Goal: Task Accomplishment & Management: Manage account settings

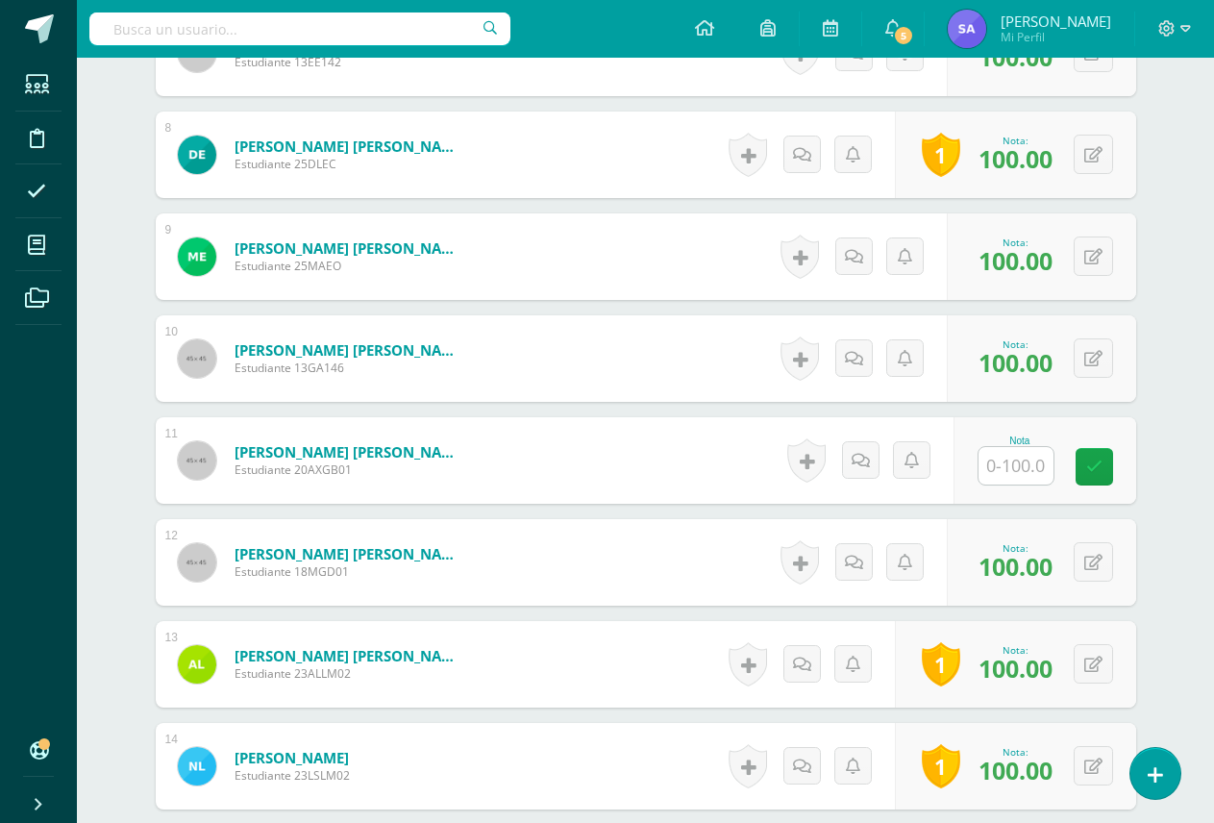
click at [1029, 474] on input "text" at bounding box center [1015, 465] width 75 height 37
type input "100"
click at [1105, 471] on icon at bounding box center [1107, 466] width 17 height 16
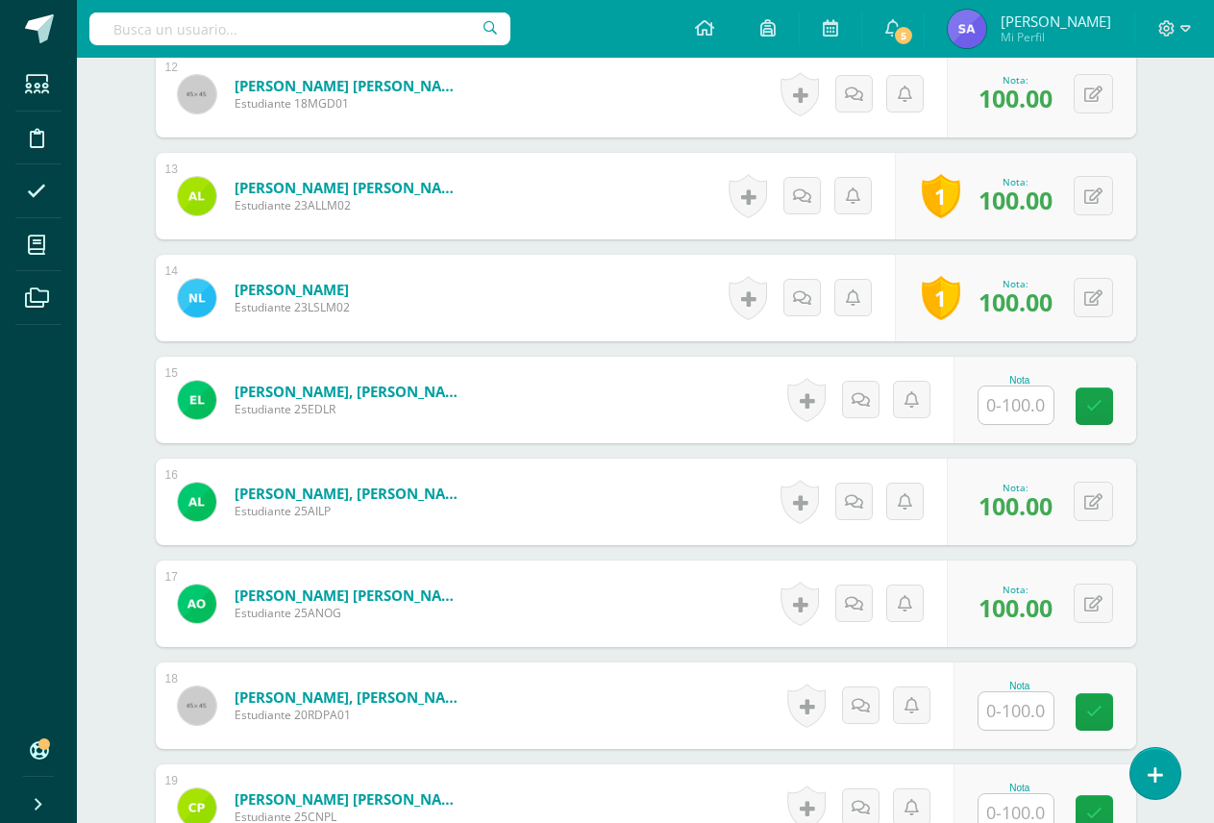
scroll to position [1865, 0]
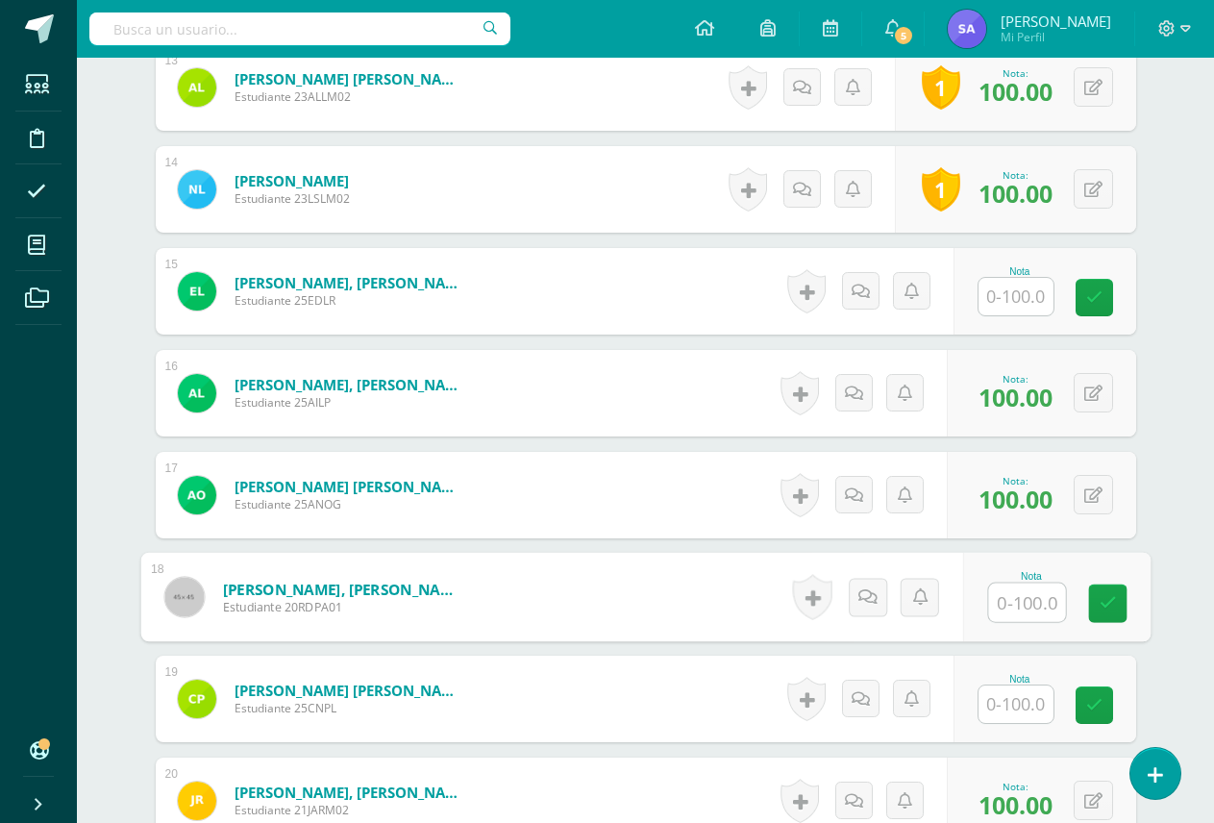
click at [1020, 608] on input "text" at bounding box center [1026, 602] width 77 height 38
type input "100"
click at [1103, 607] on icon at bounding box center [1107, 603] width 17 height 16
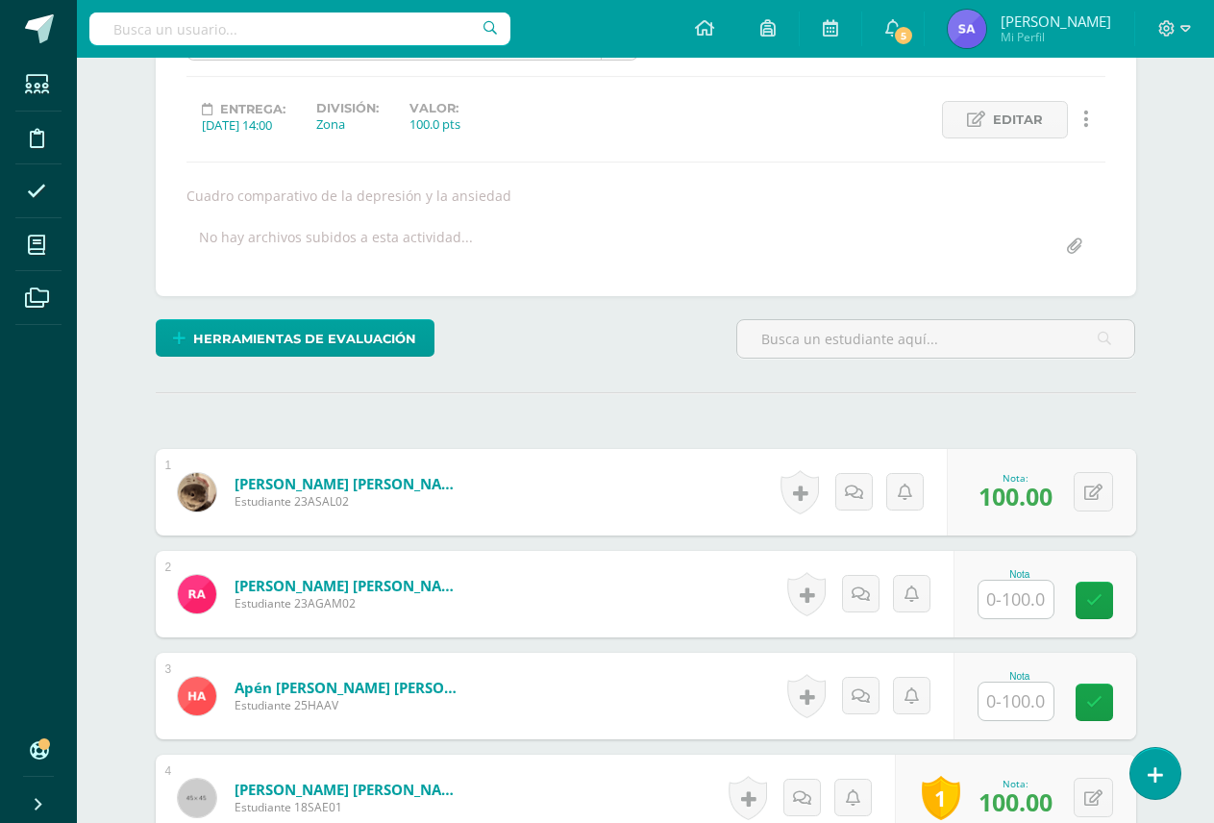
scroll to position [135, 0]
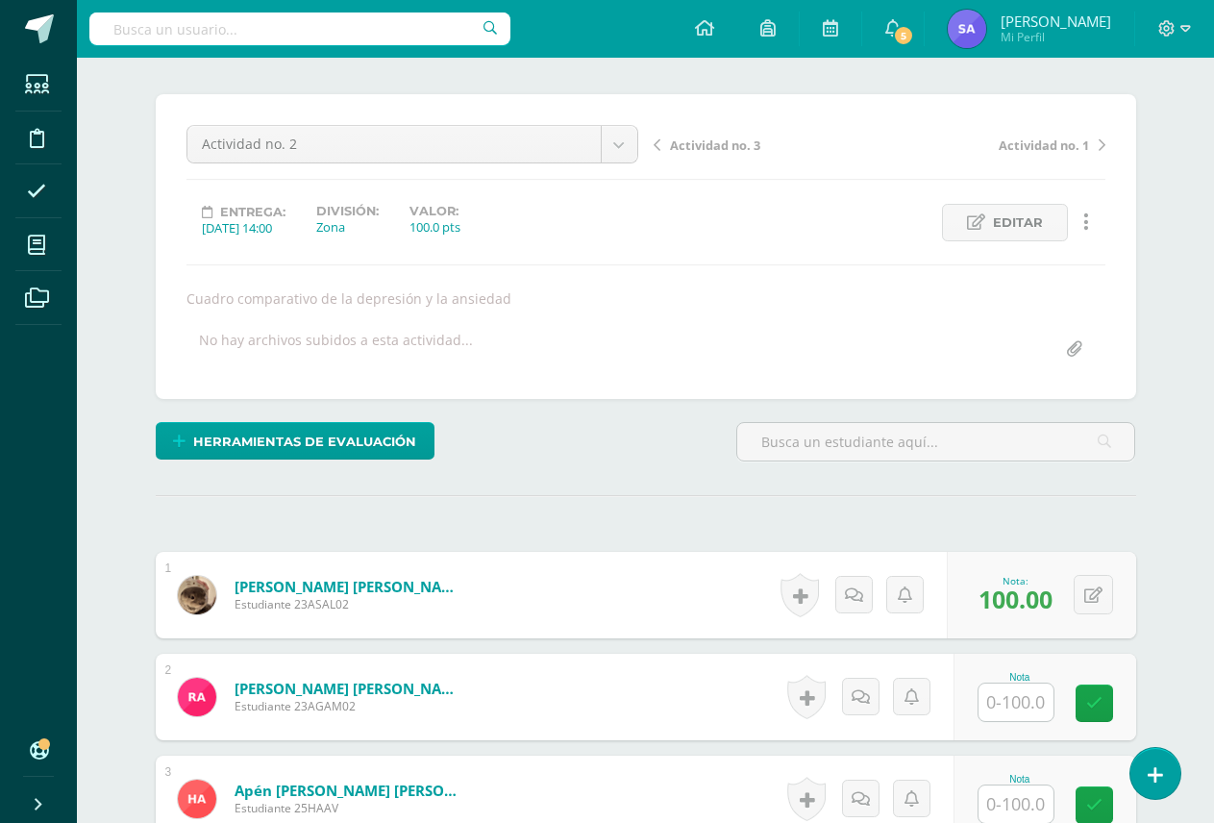
click at [1010, 708] on input "text" at bounding box center [1015, 701] width 75 height 37
type input "0"
click at [871, 705] on link at bounding box center [867, 697] width 38 height 38
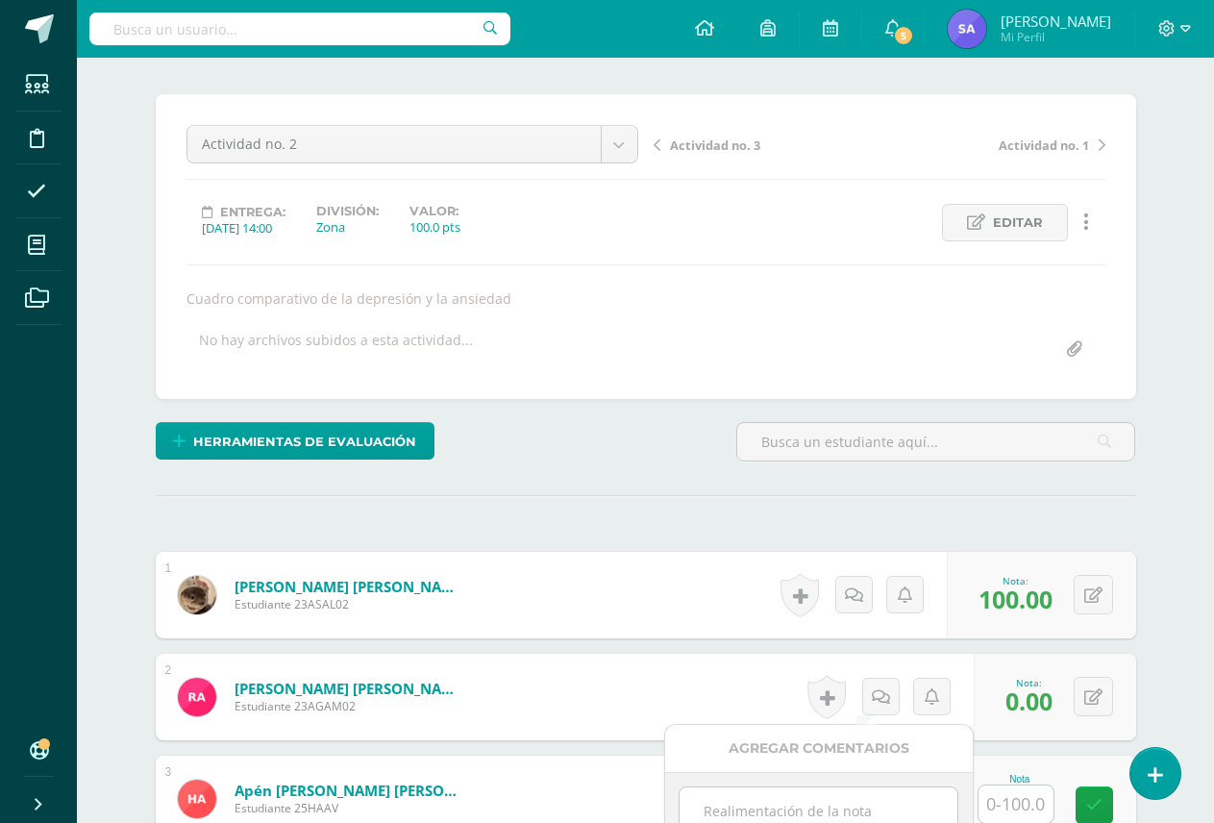
click at [839, 810] on textarea at bounding box center [819, 835] width 278 height 96
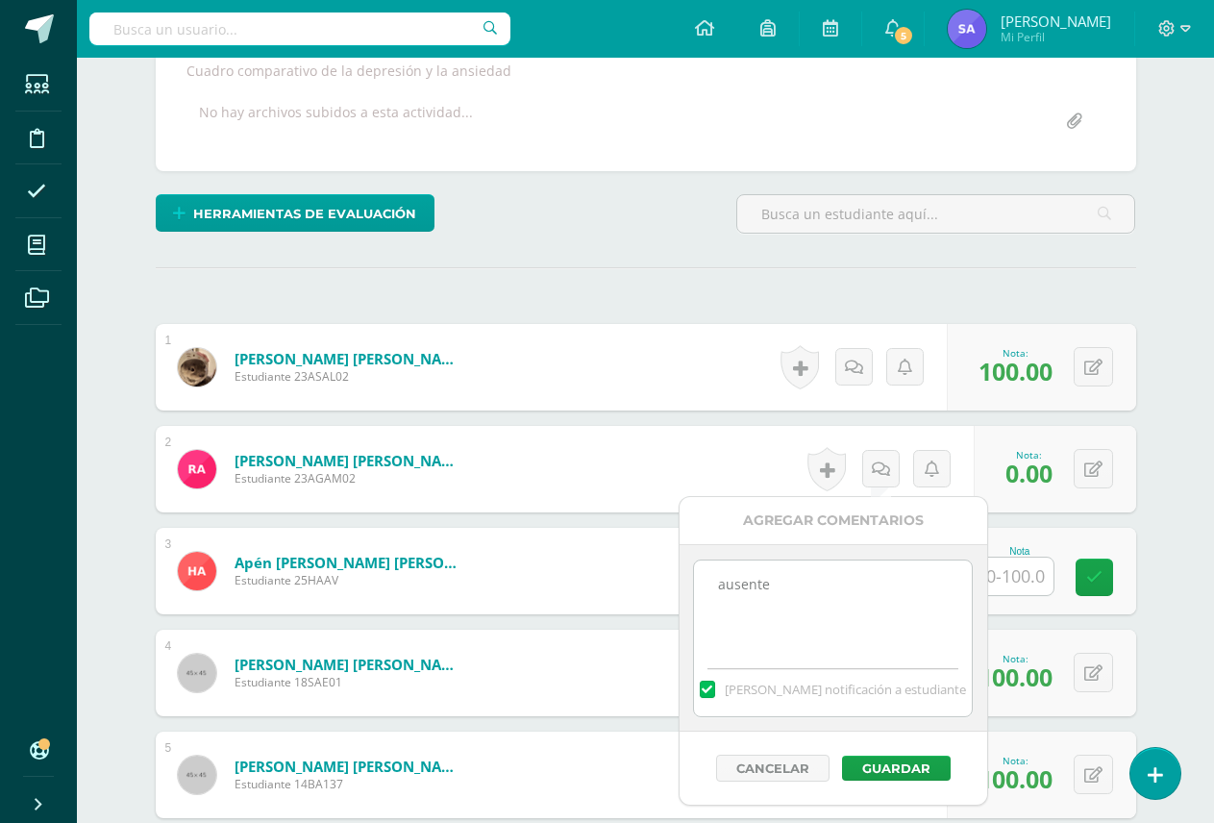
scroll to position [423, 0]
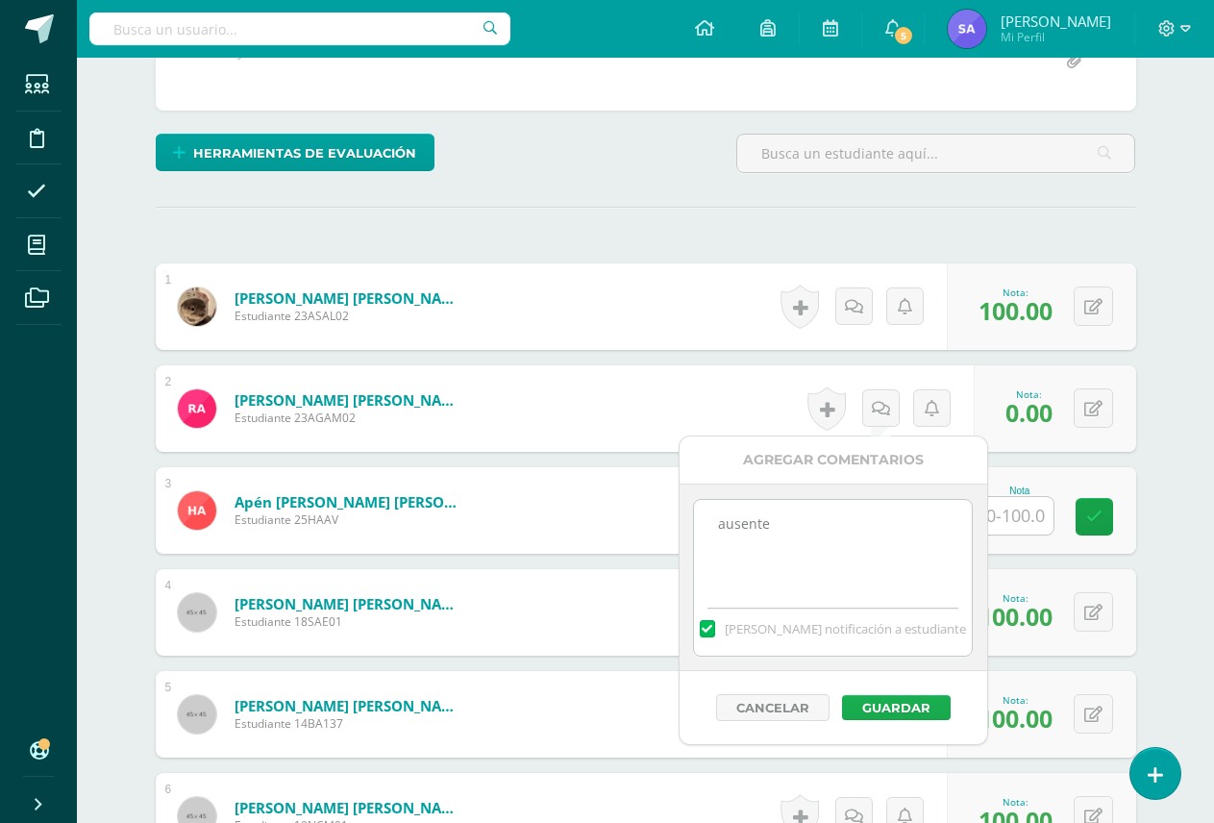
type textarea "ausente"
click at [928, 709] on button "Guardar" at bounding box center [896, 707] width 109 height 25
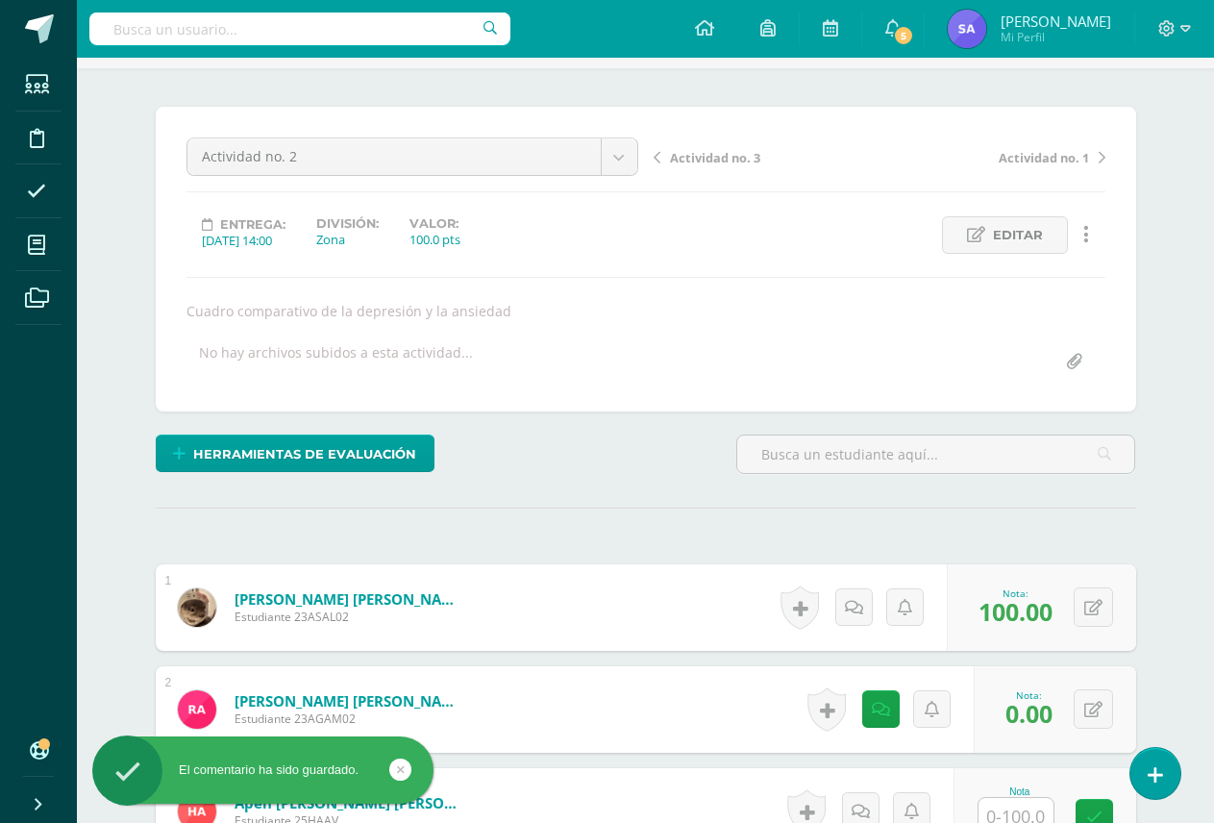
scroll to position [0, 0]
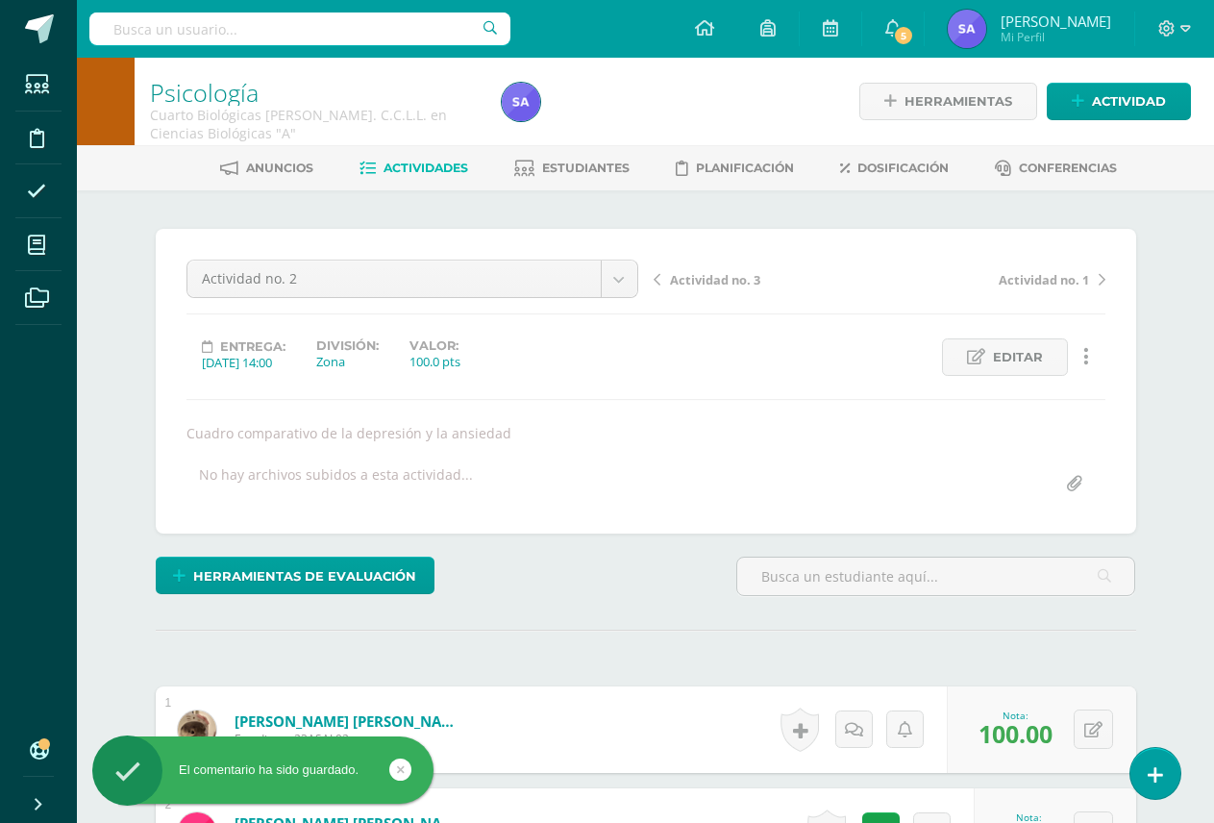
click at [212, 32] on input "text" at bounding box center [299, 28] width 421 height 33
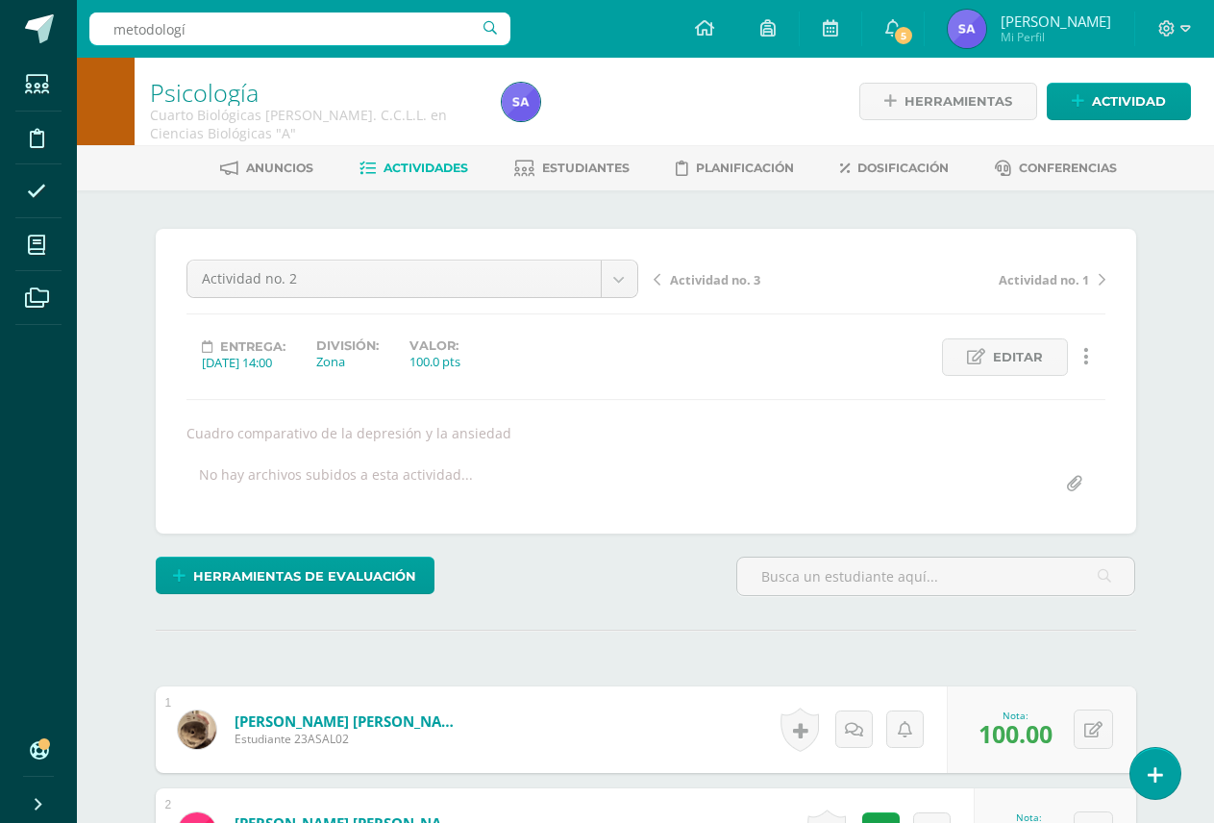
type input "metodología"
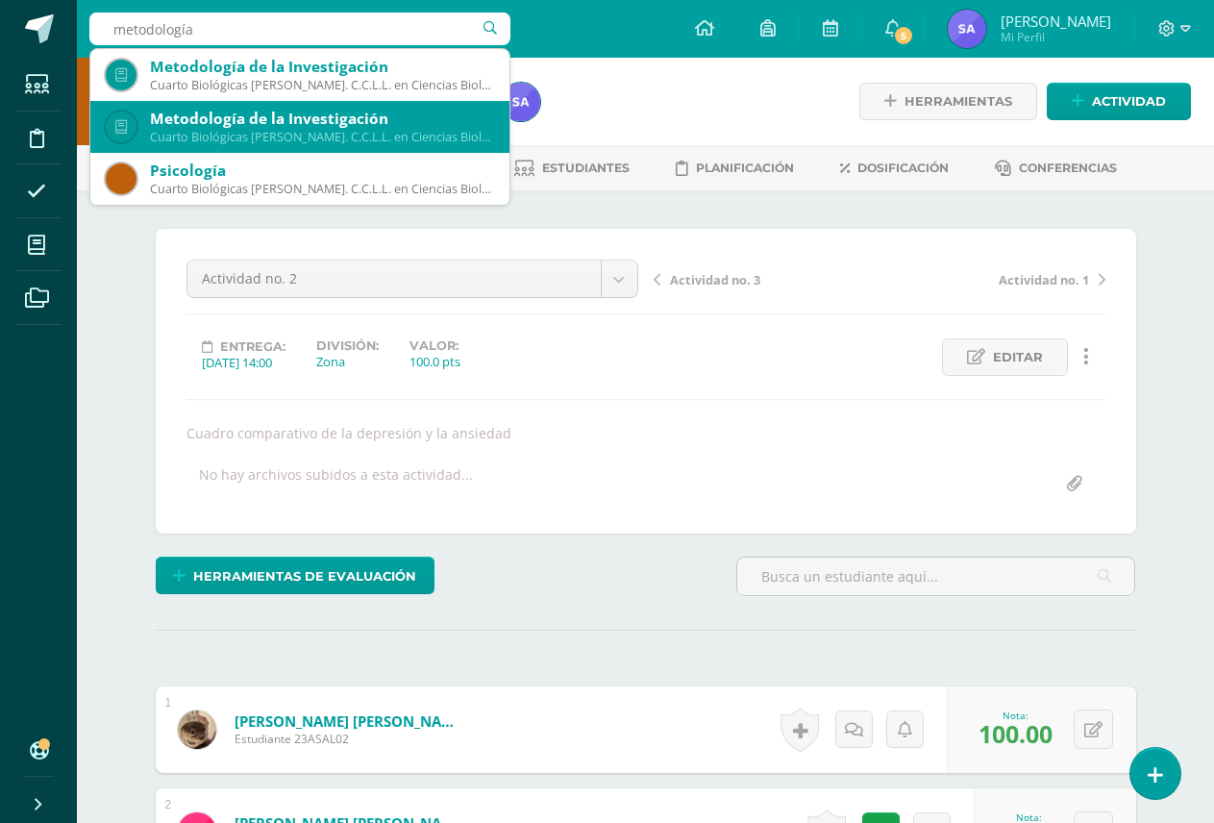
click at [257, 131] on div "Cuarto Biológicas Bach. C.C.L.L. en Ciencias Biológicas 'B'" at bounding box center [322, 137] width 344 height 16
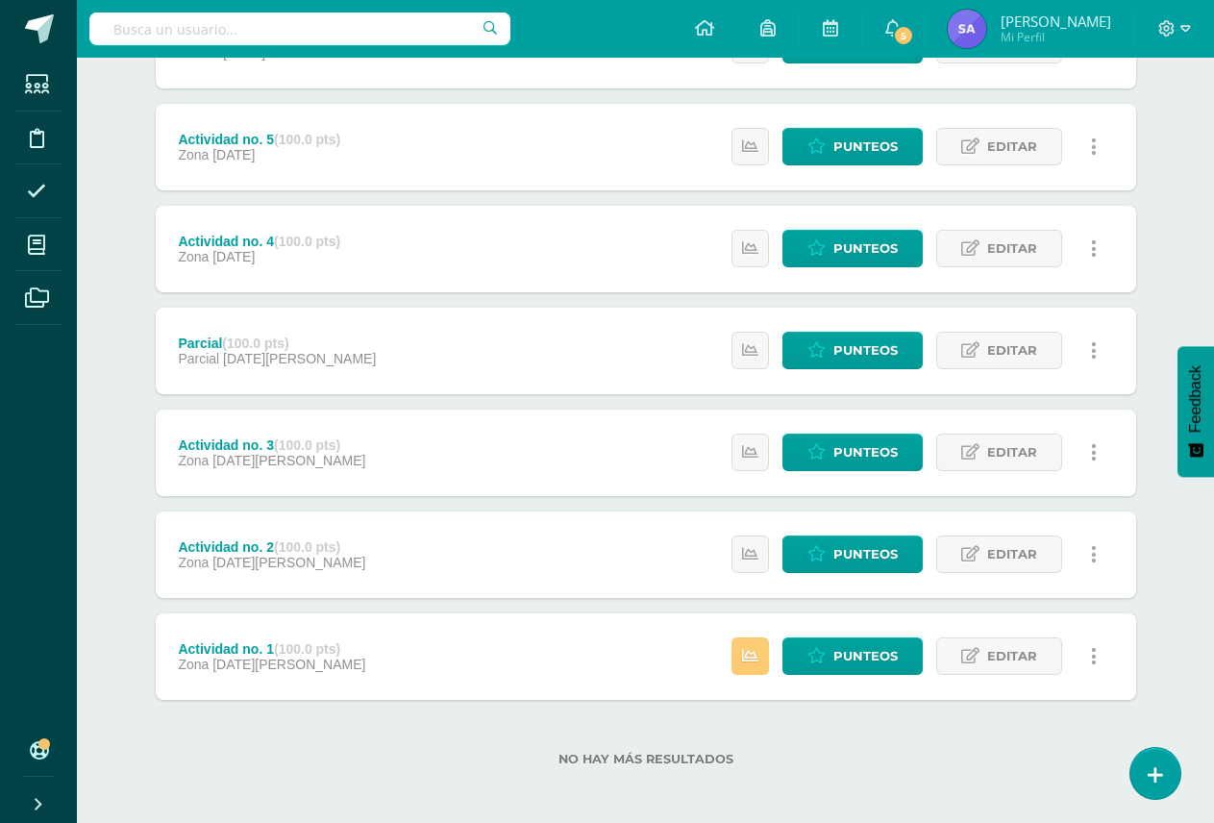
scroll to position [323, 0]
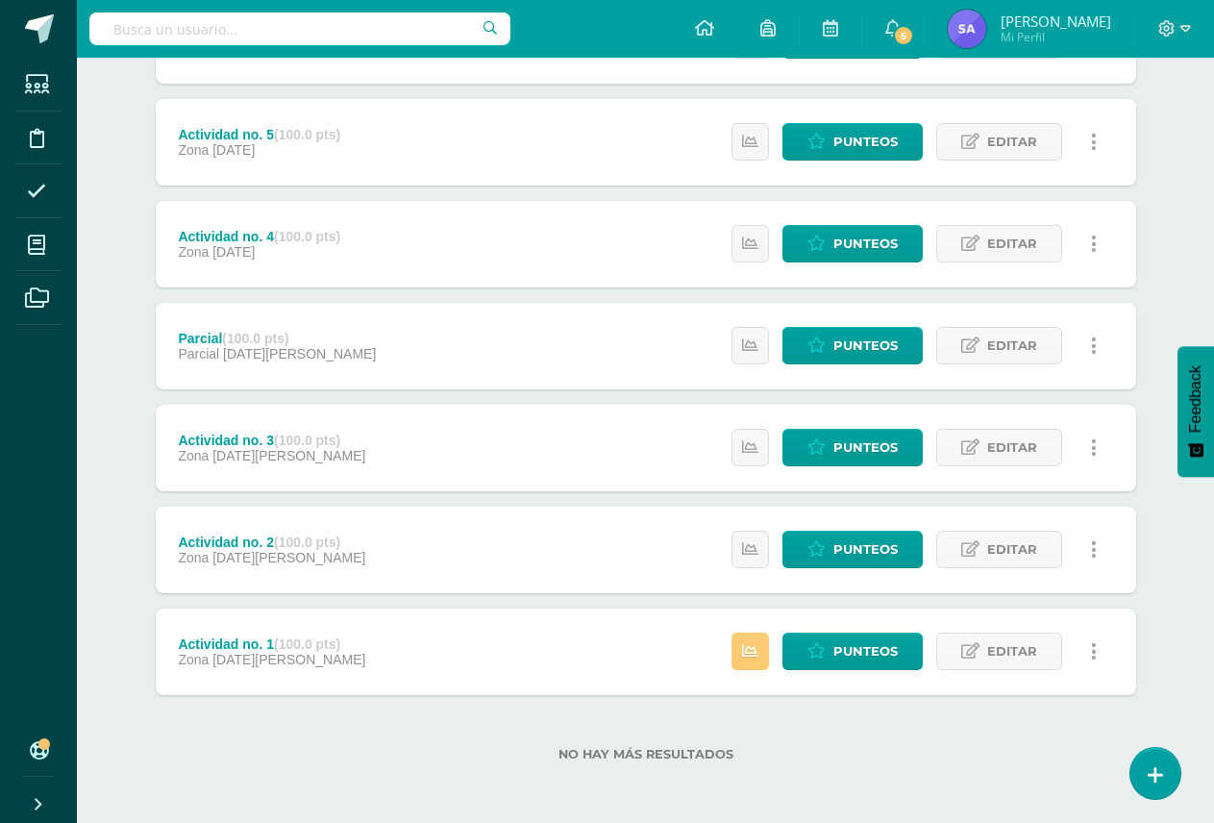
click at [622, 668] on div "Actividad no. 1 (100.0 pts) Zona [DATE][PERSON_NAME] Estatus de Actividad: 7 Es…" at bounding box center [646, 651] width 980 height 86
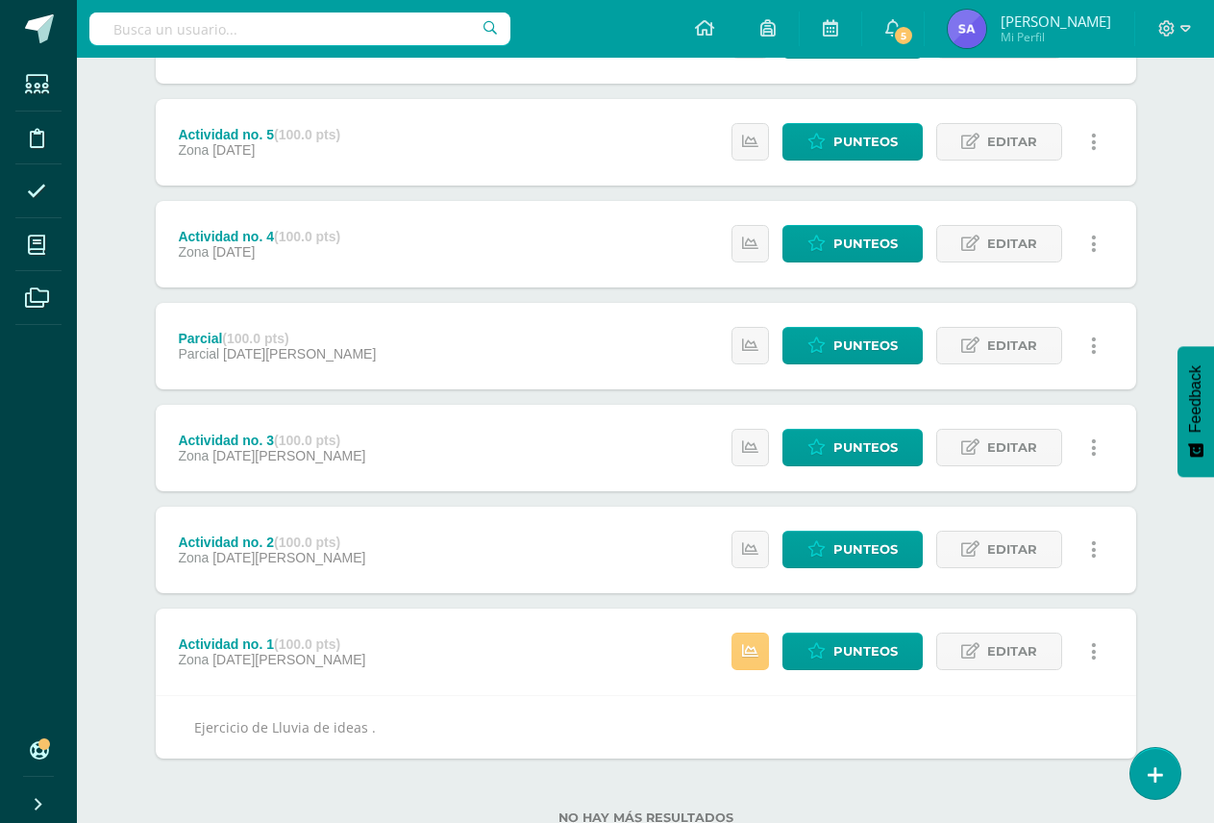
click at [625, 667] on div "Actividad no. 1 (100.0 pts) Zona [DATE][PERSON_NAME] Estatus de Actividad: 7 Es…" at bounding box center [646, 651] width 980 height 86
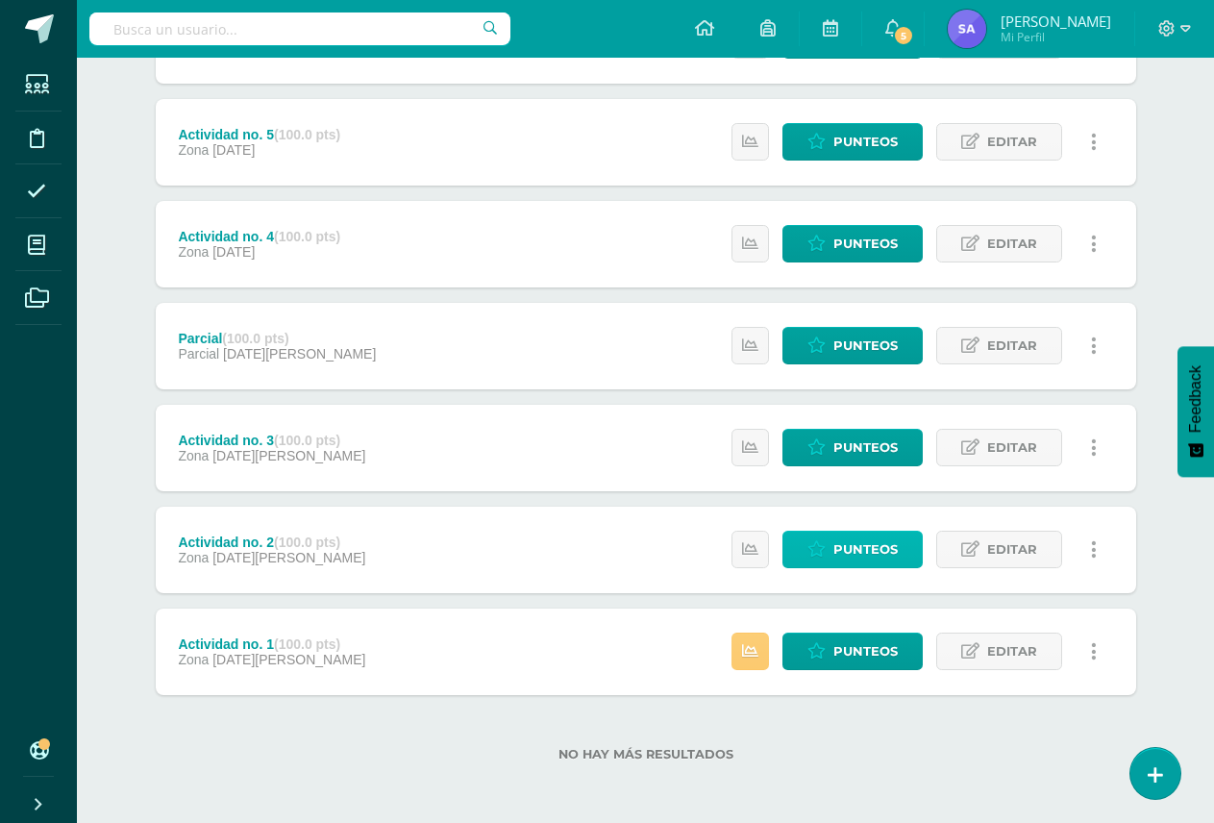
click at [852, 550] on span "Punteos" at bounding box center [865, 549] width 64 height 36
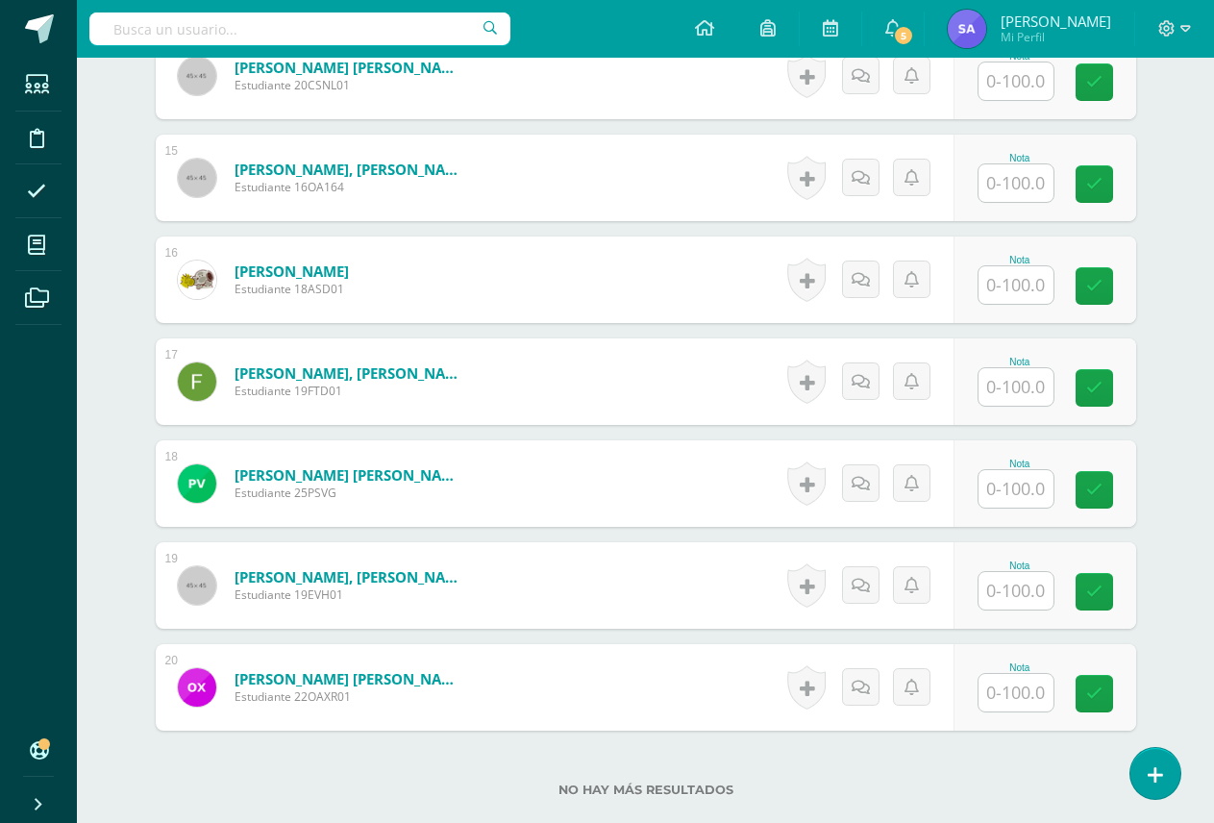
scroll to position [2039, 0]
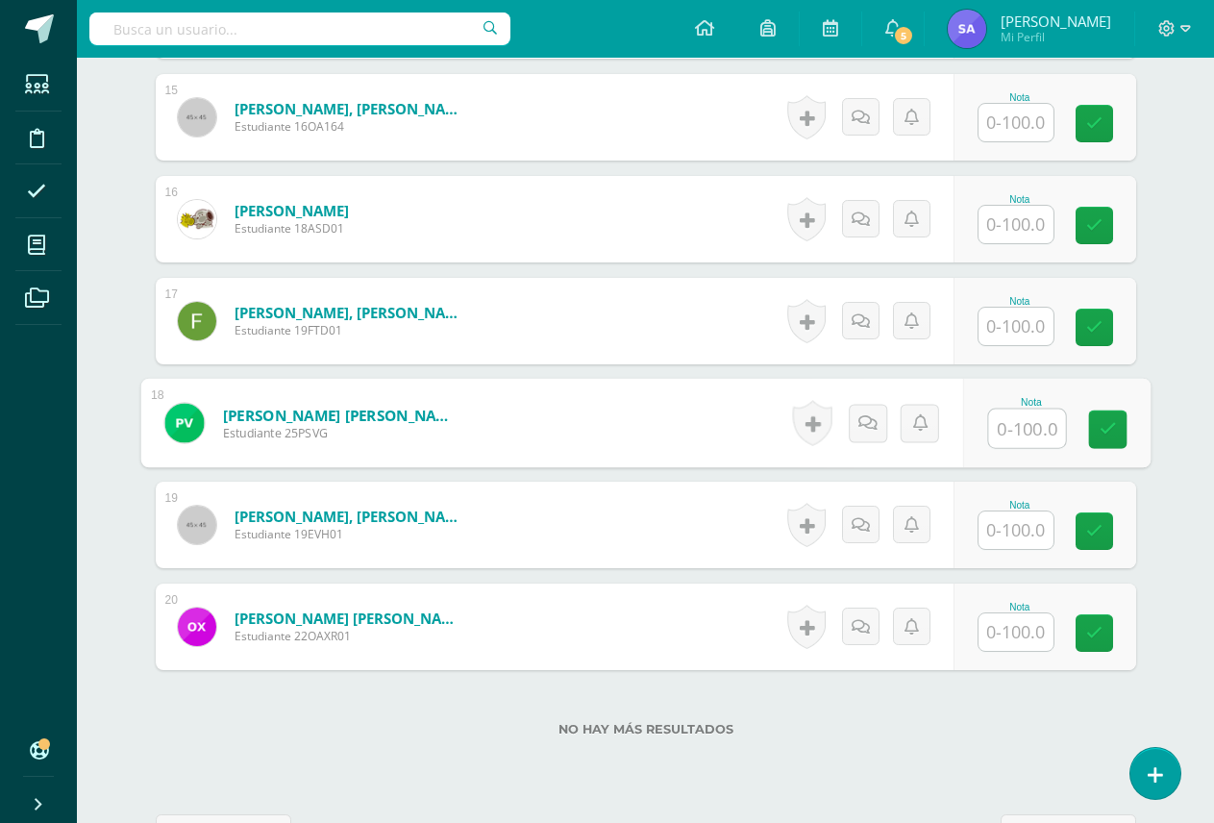
click at [1024, 425] on input "text" at bounding box center [1026, 428] width 77 height 38
type input "1"
click at [1113, 427] on icon at bounding box center [1107, 429] width 17 height 16
click at [1087, 417] on button at bounding box center [1106, 423] width 40 height 40
type input "95"
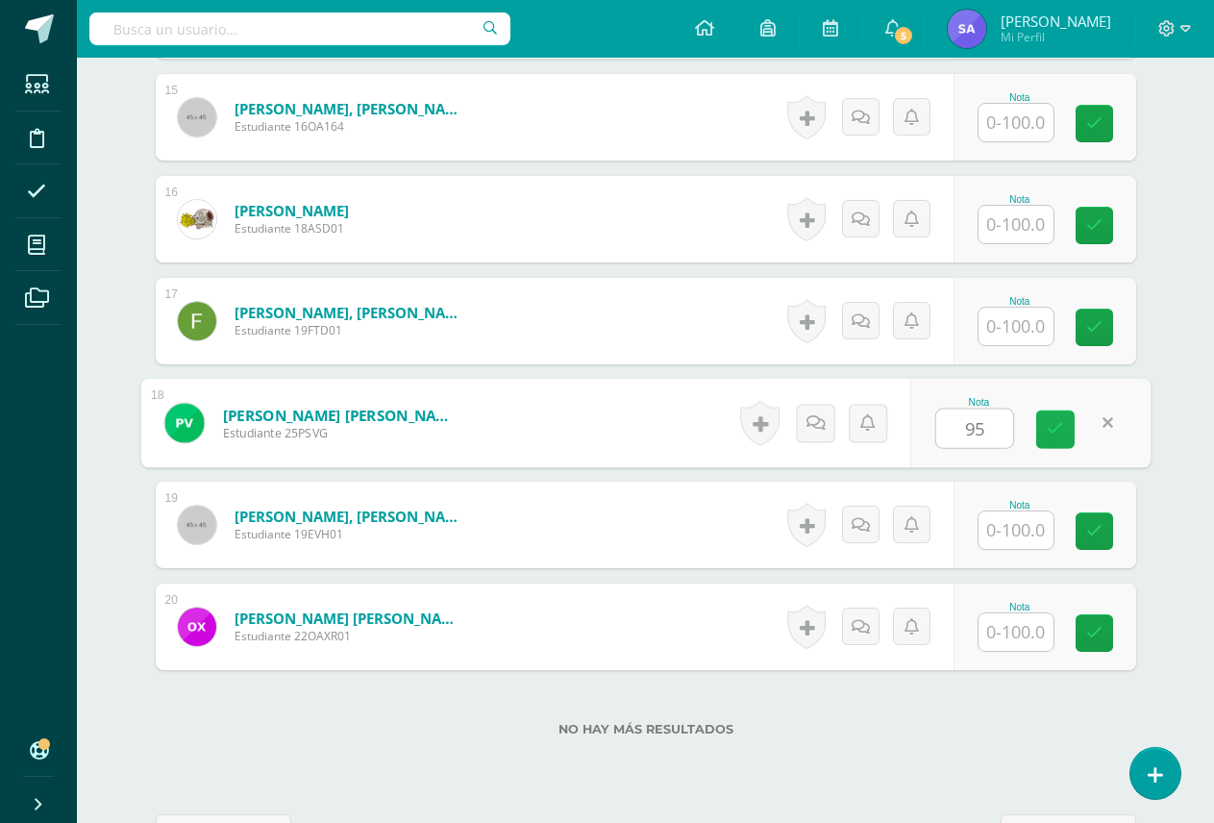
click at [1047, 434] on icon at bounding box center [1055, 429] width 17 height 16
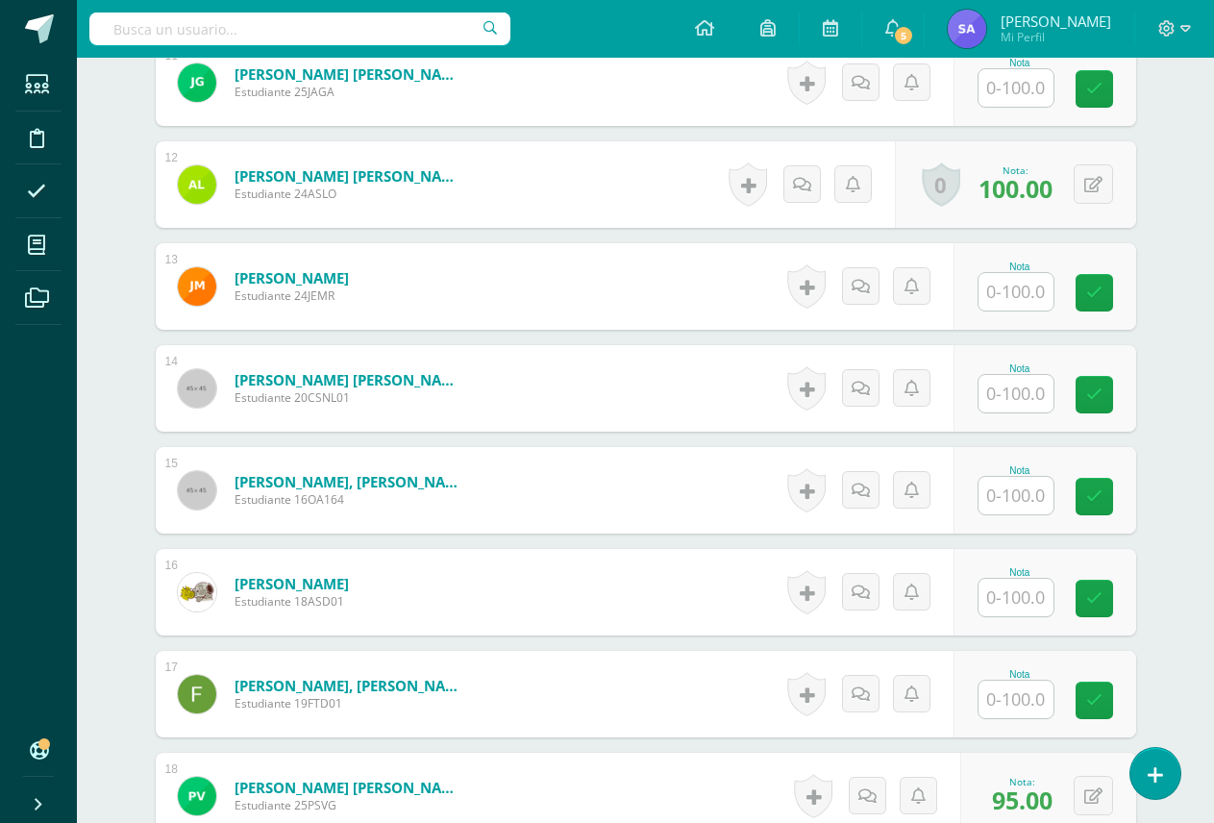
scroll to position [1654, 0]
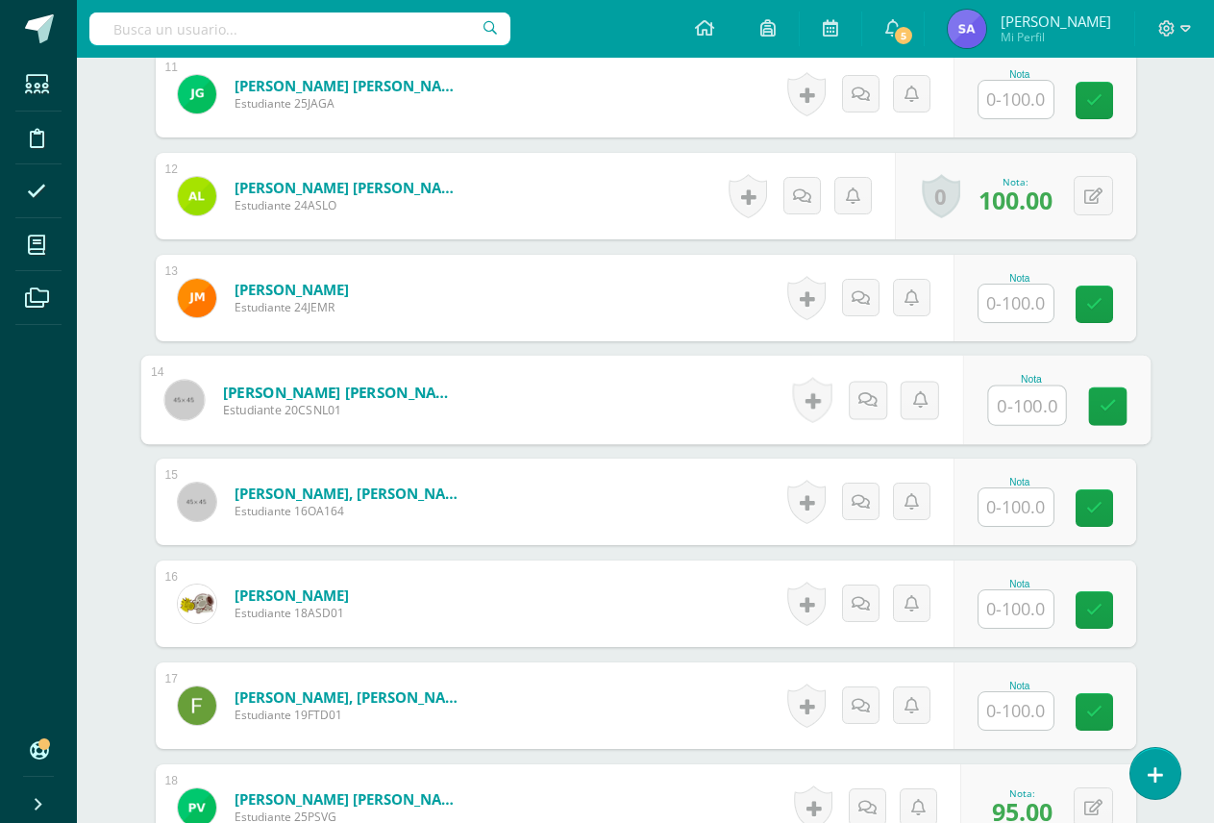
click at [1018, 416] on input "text" at bounding box center [1026, 405] width 77 height 38
type input "100"
click at [1093, 403] on link at bounding box center [1107, 406] width 38 height 38
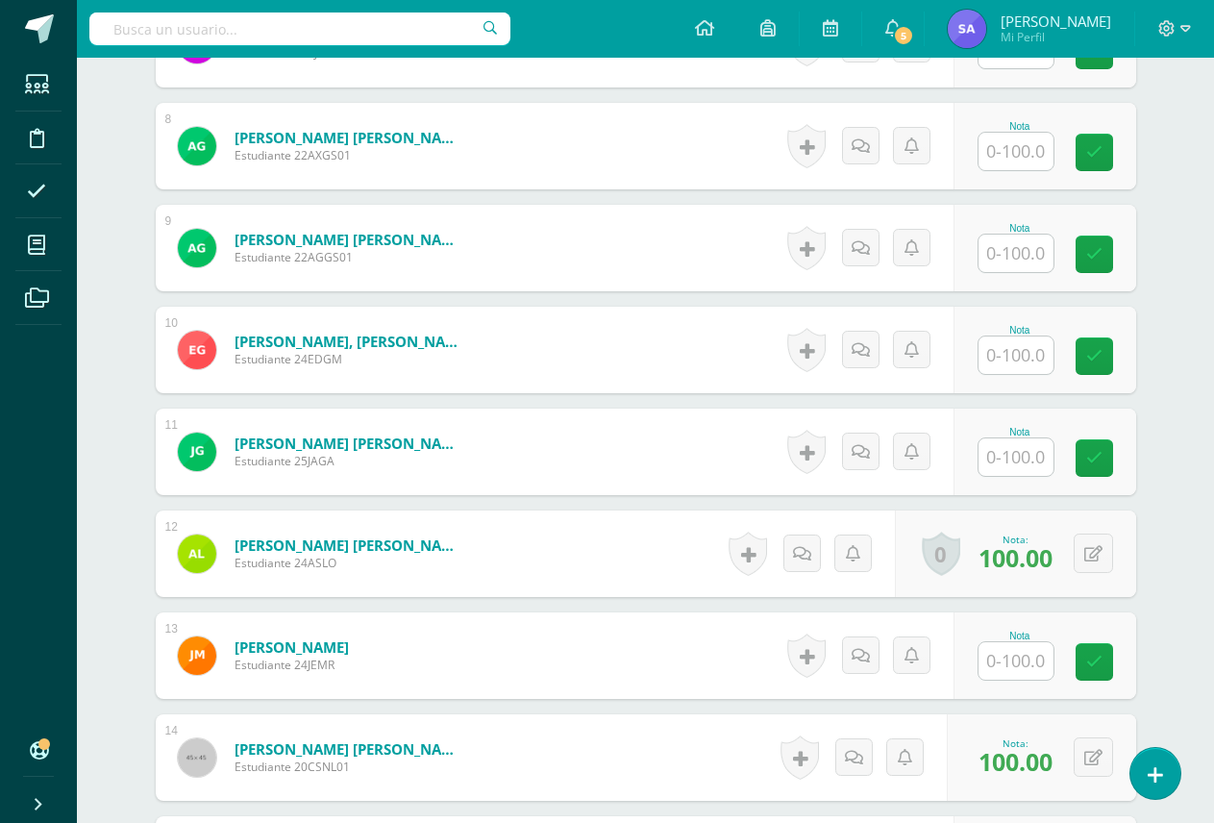
scroll to position [1270, 0]
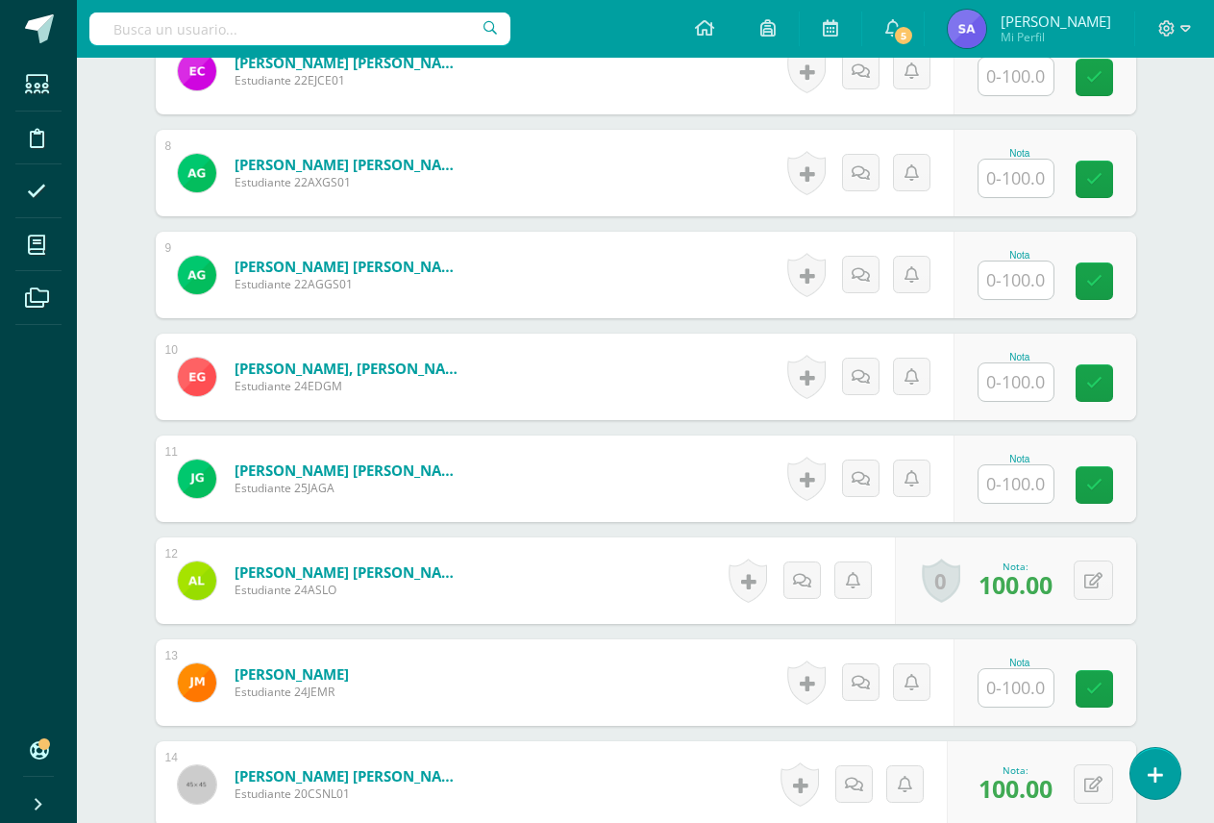
click at [1022, 185] on input "text" at bounding box center [1015, 178] width 75 height 37
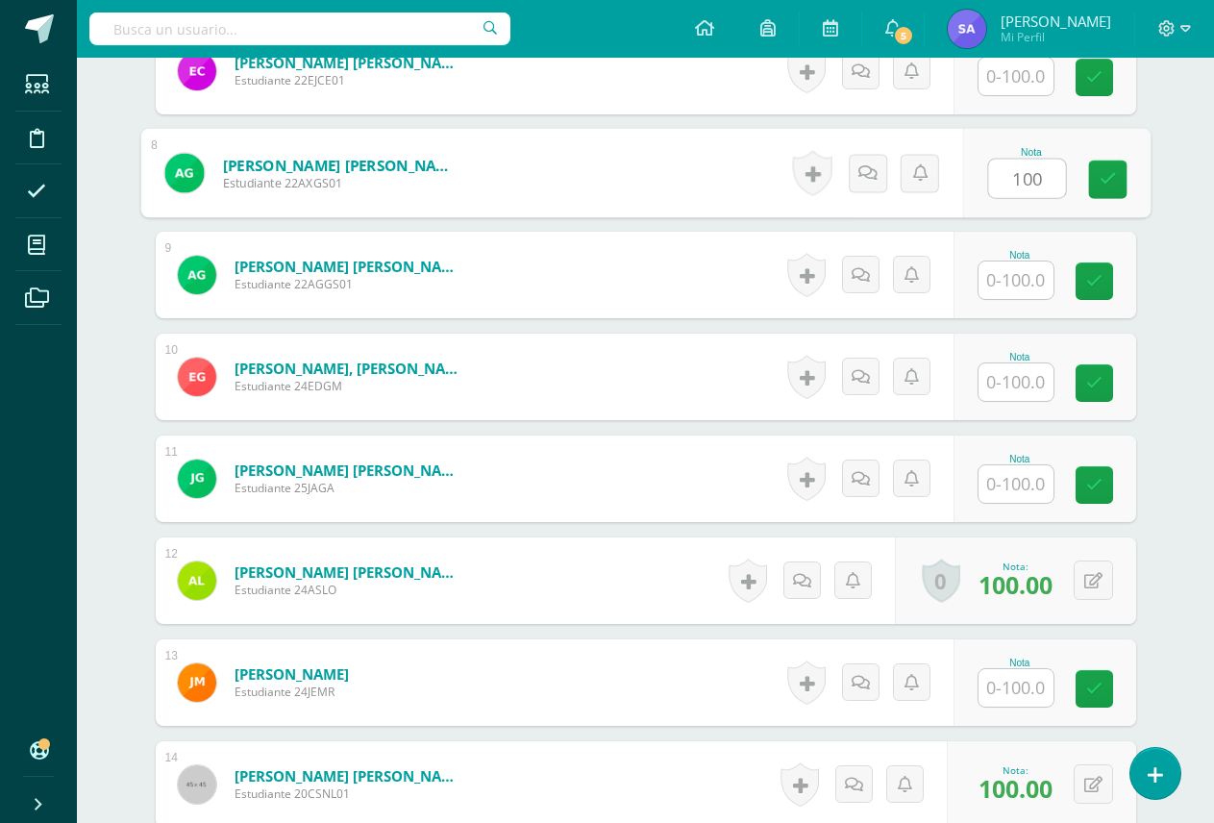
type input "100"
click at [1110, 166] on link at bounding box center [1107, 180] width 38 height 38
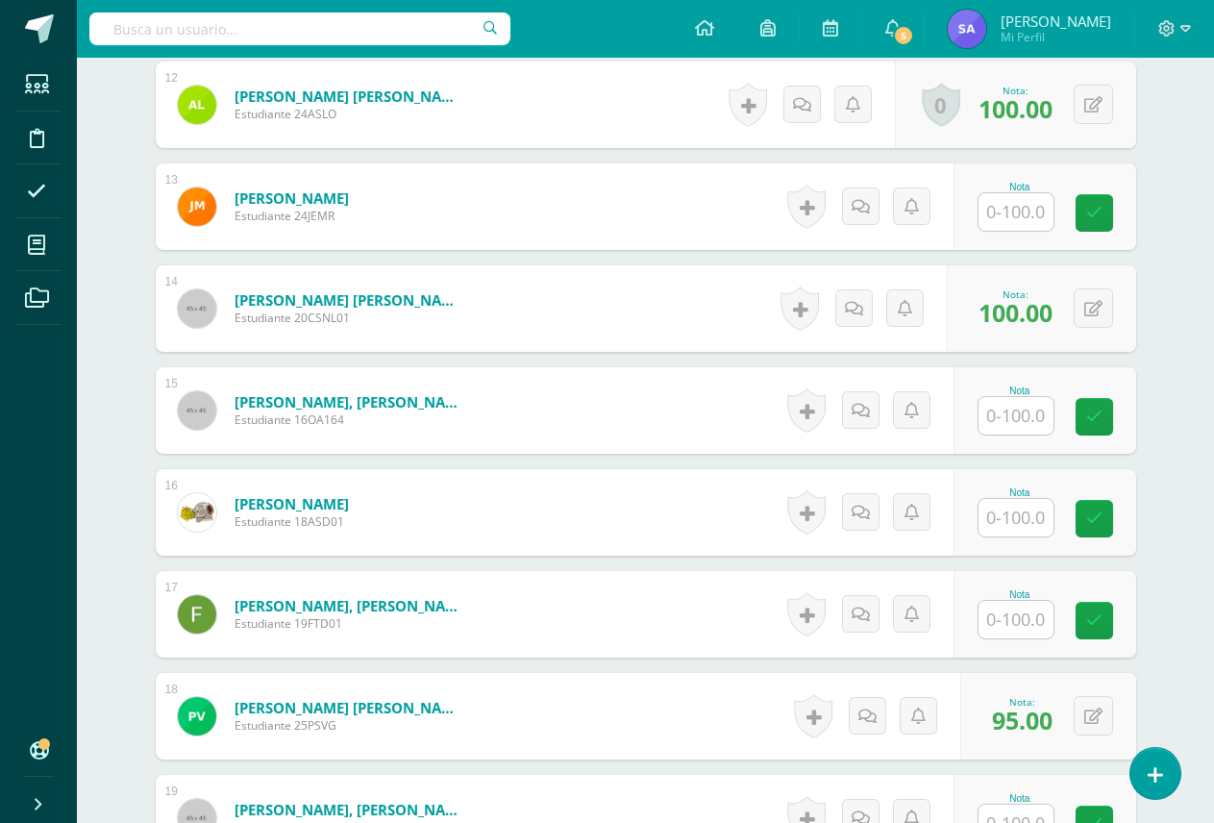
scroll to position [1750, 0]
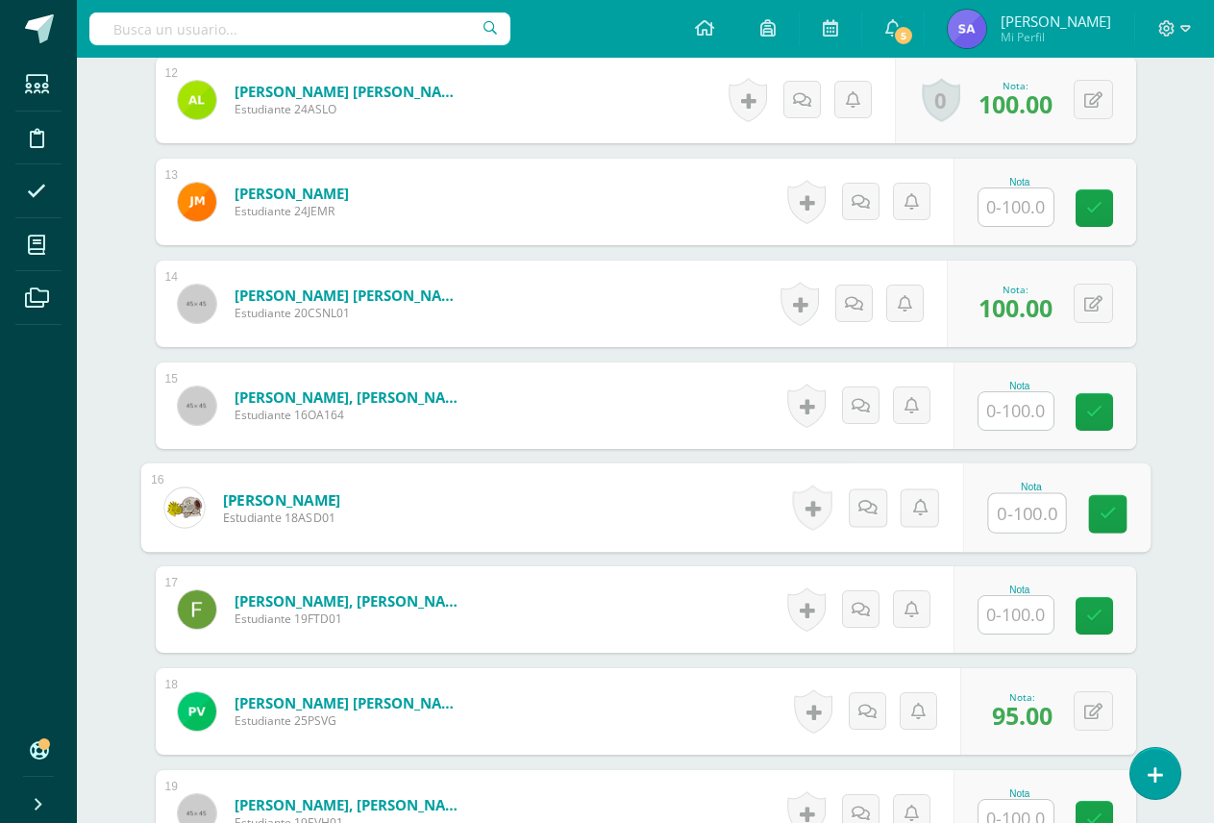
click at [1002, 509] on input "text" at bounding box center [1026, 513] width 77 height 38
type input "100"
click at [1105, 524] on link at bounding box center [1107, 514] width 38 height 38
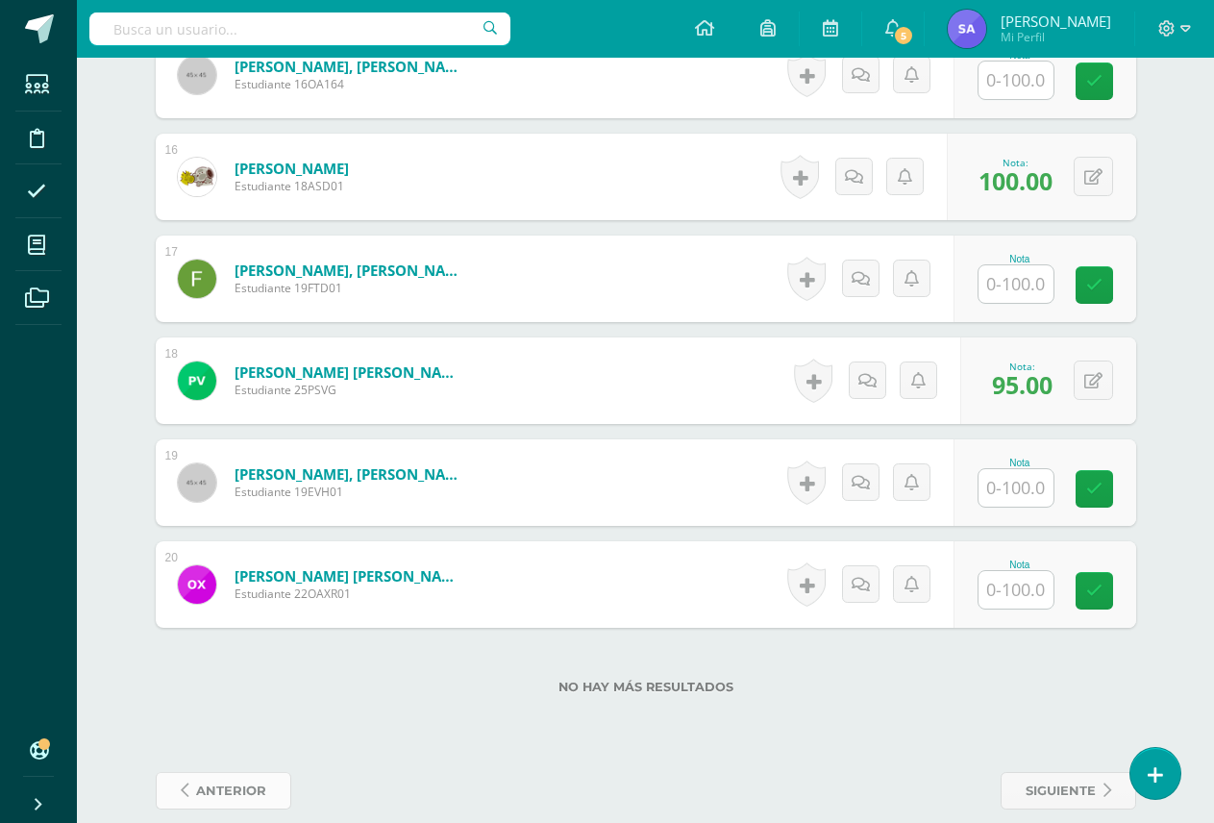
scroll to position [2106, 0]
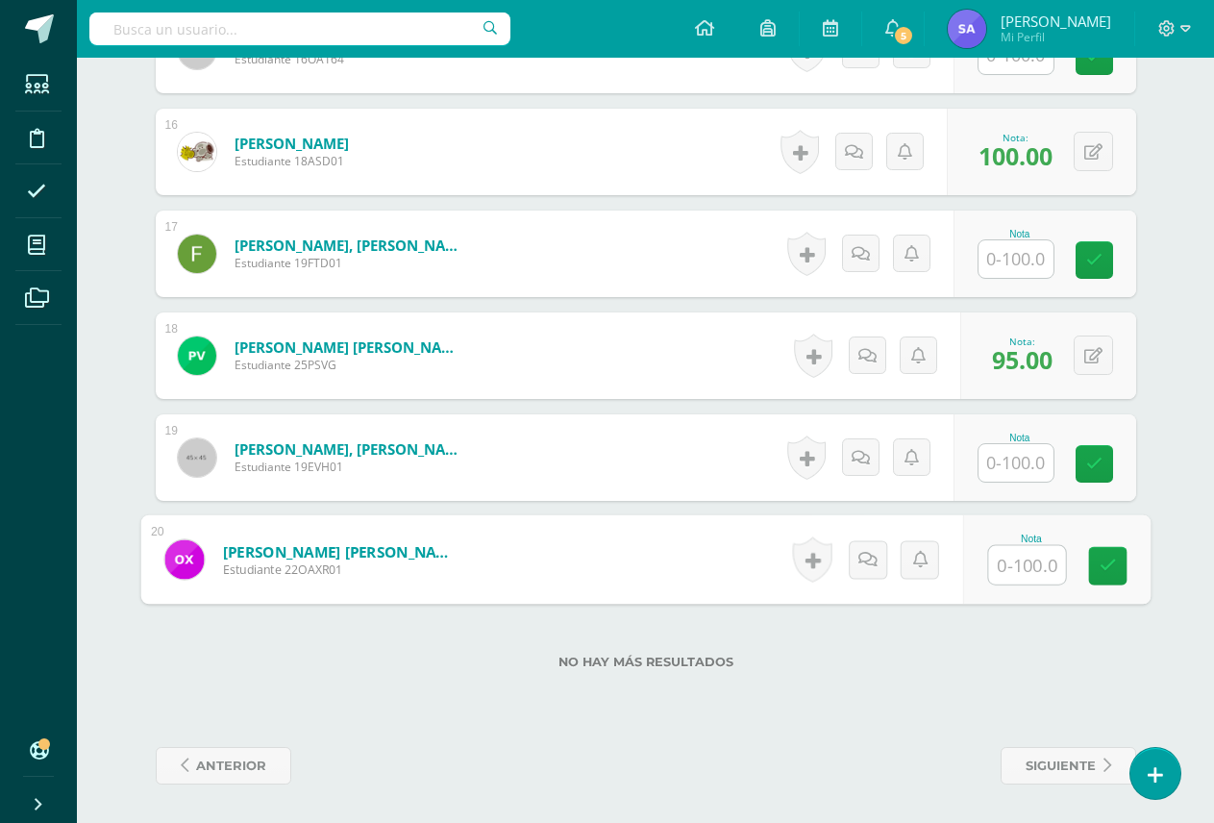
click at [998, 575] on input "text" at bounding box center [1026, 565] width 77 height 38
type input "100"
click at [1123, 549] on link at bounding box center [1107, 566] width 38 height 38
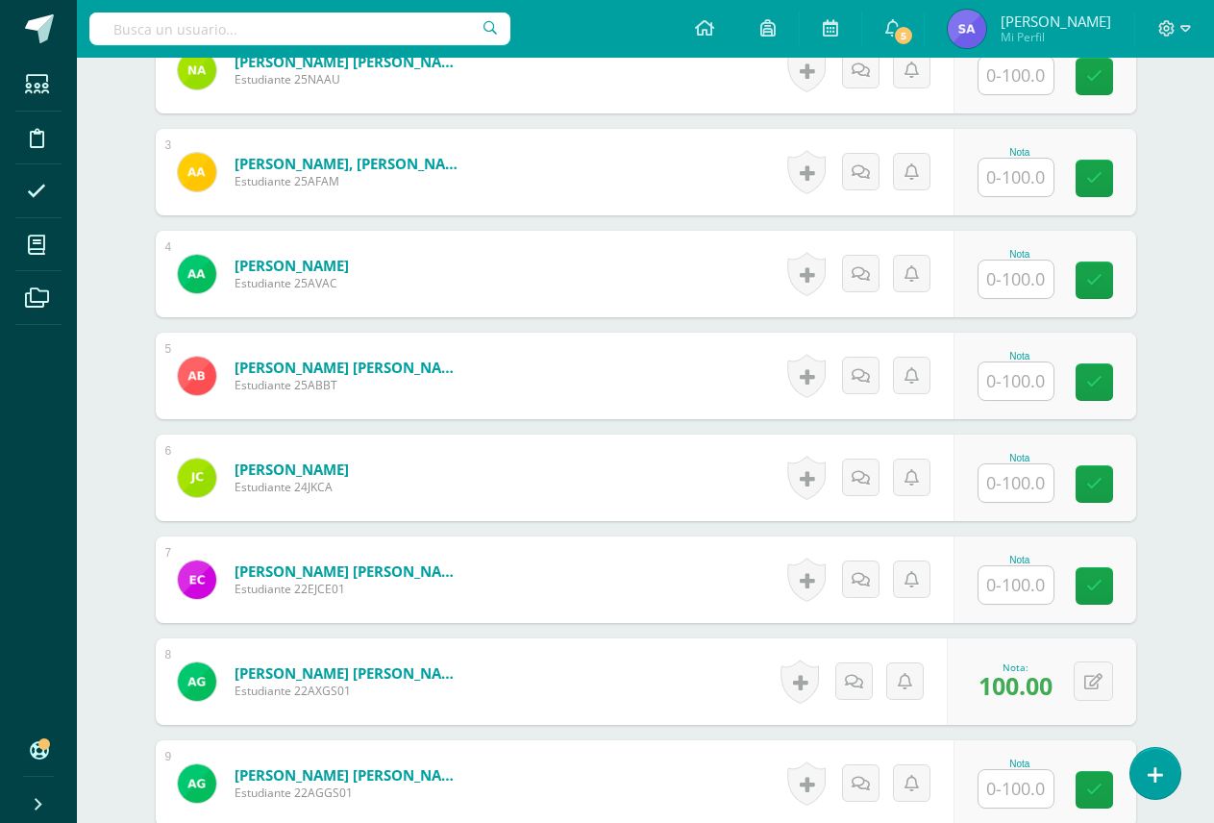
scroll to position [760, 0]
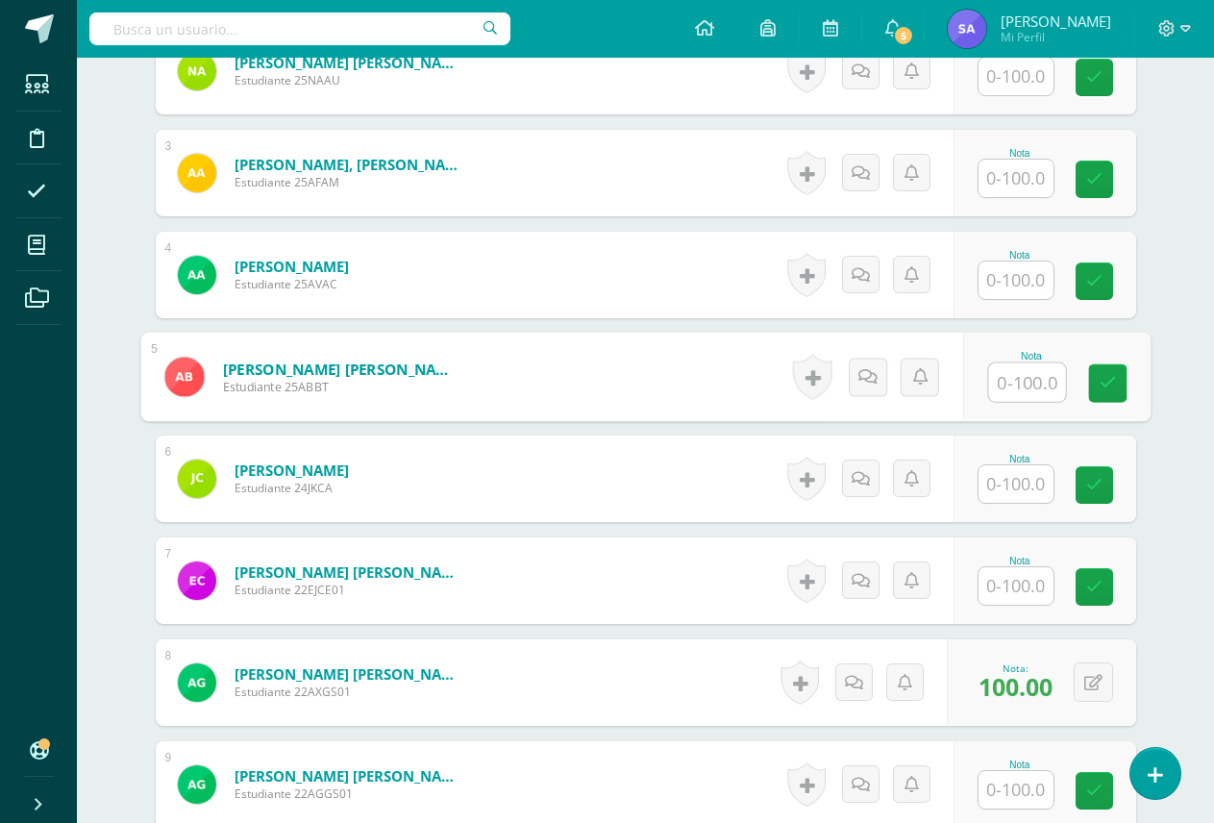
click at [1026, 378] on input "text" at bounding box center [1026, 382] width 77 height 38
type input "100"
click at [1099, 383] on icon at bounding box center [1107, 383] width 17 height 16
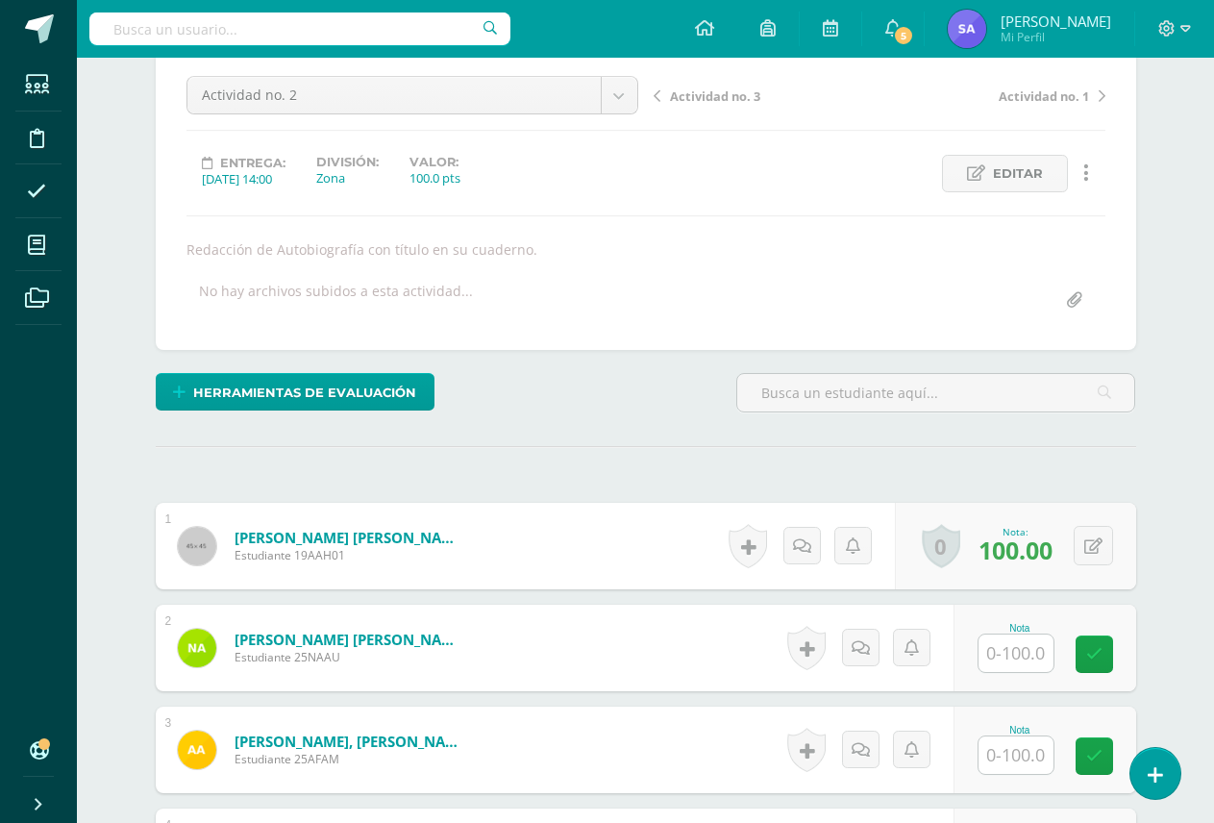
scroll to position [0, 0]
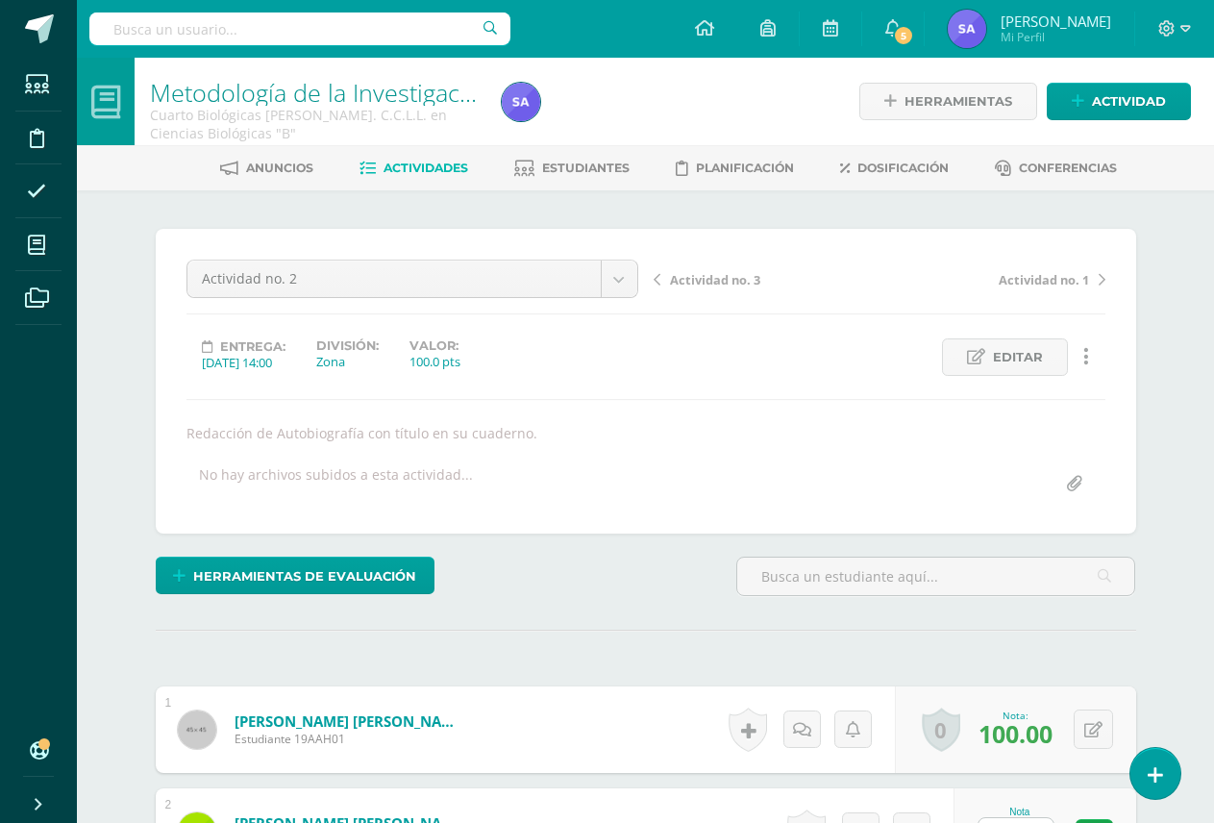
click at [1071, 279] on span "Actividad no. 1" at bounding box center [1044, 279] width 90 height 17
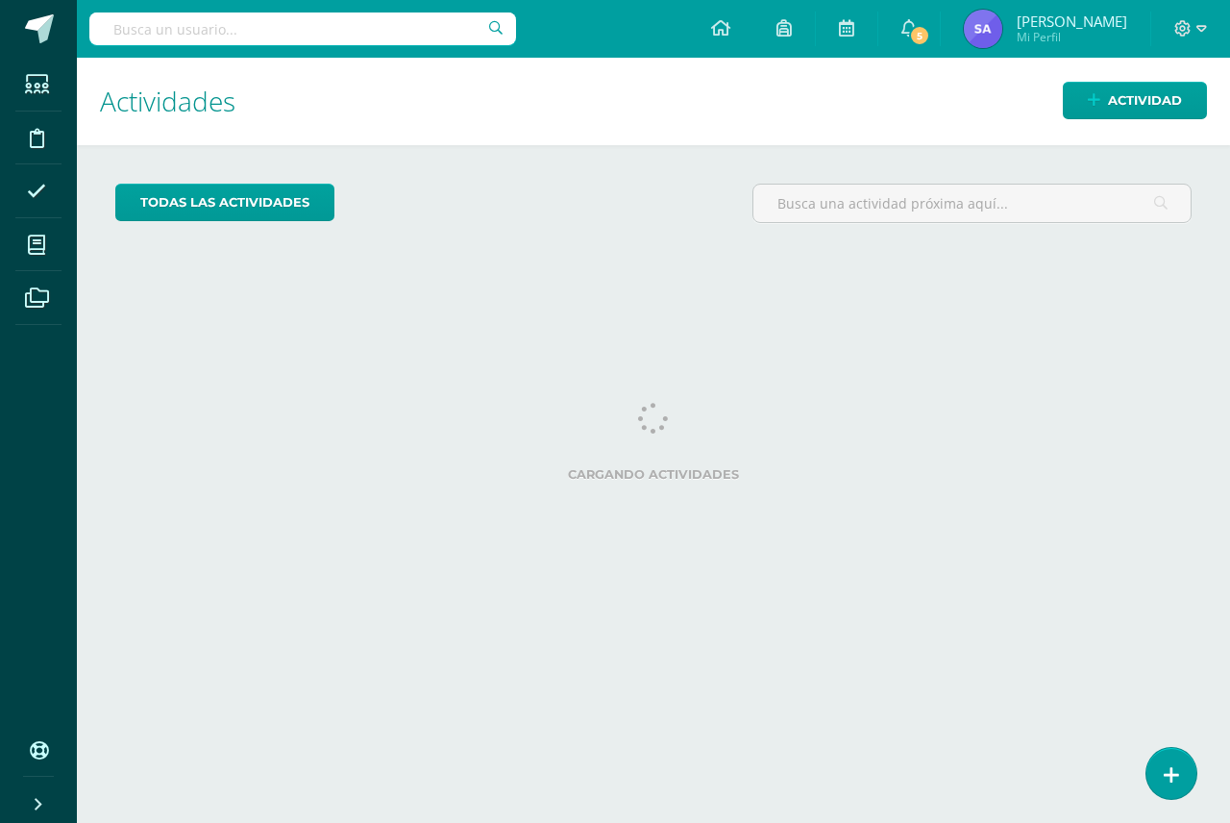
click at [328, 37] on input "text" at bounding box center [302, 28] width 427 height 33
type input "e"
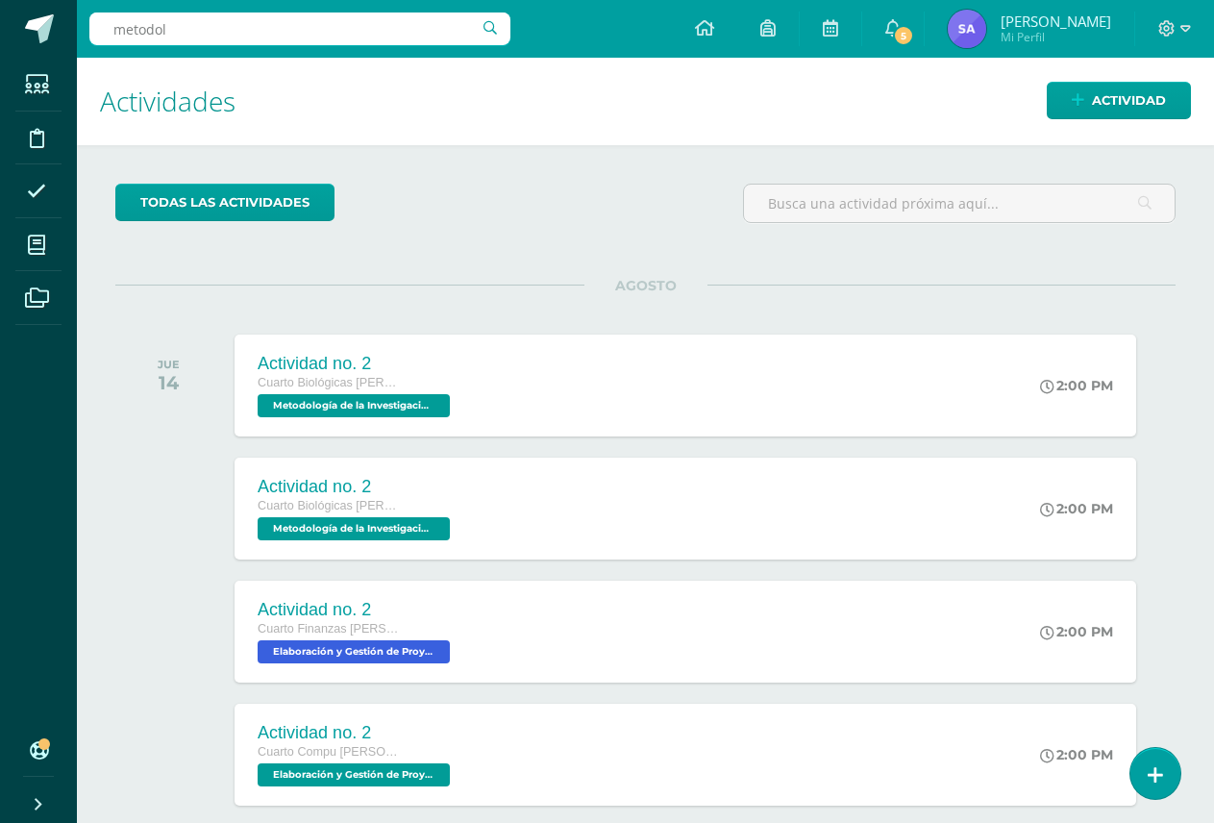
type input "metodolo"
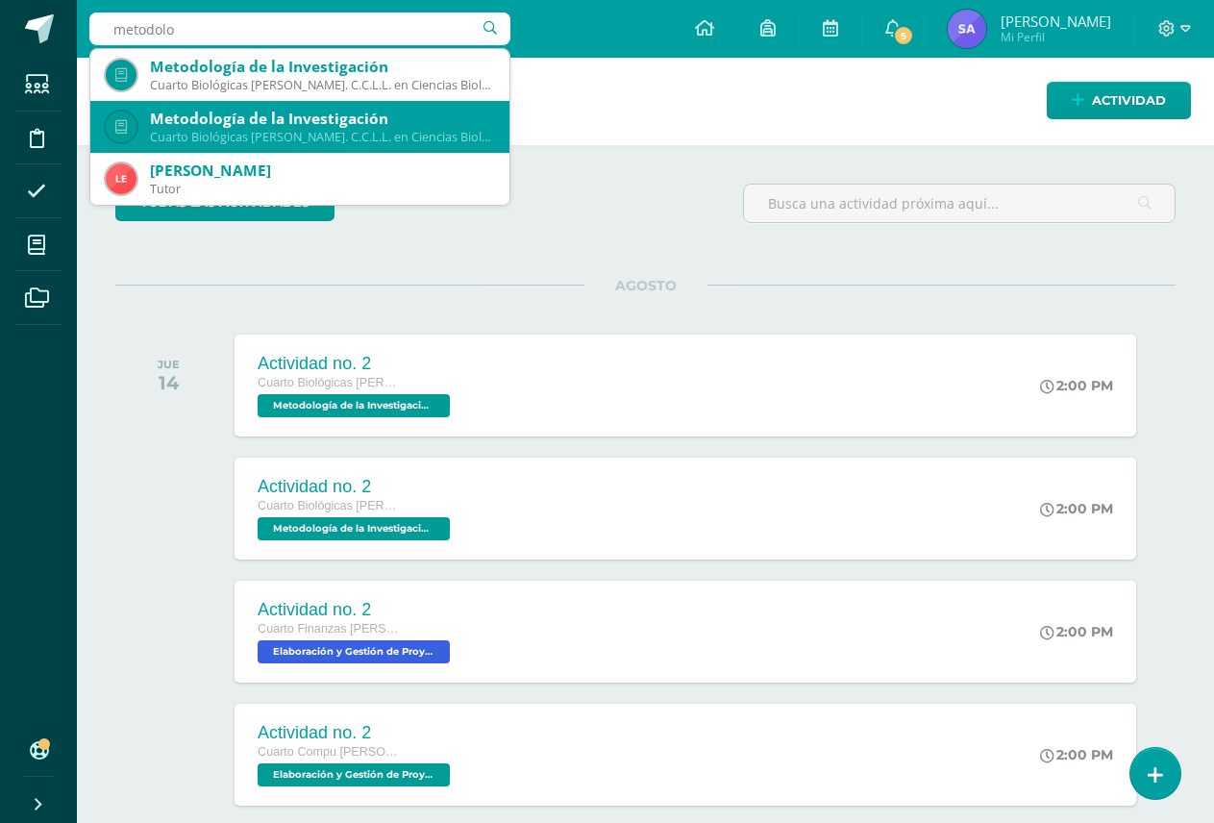
click at [358, 118] on div "Metodología de la Investigación" at bounding box center [322, 119] width 344 height 20
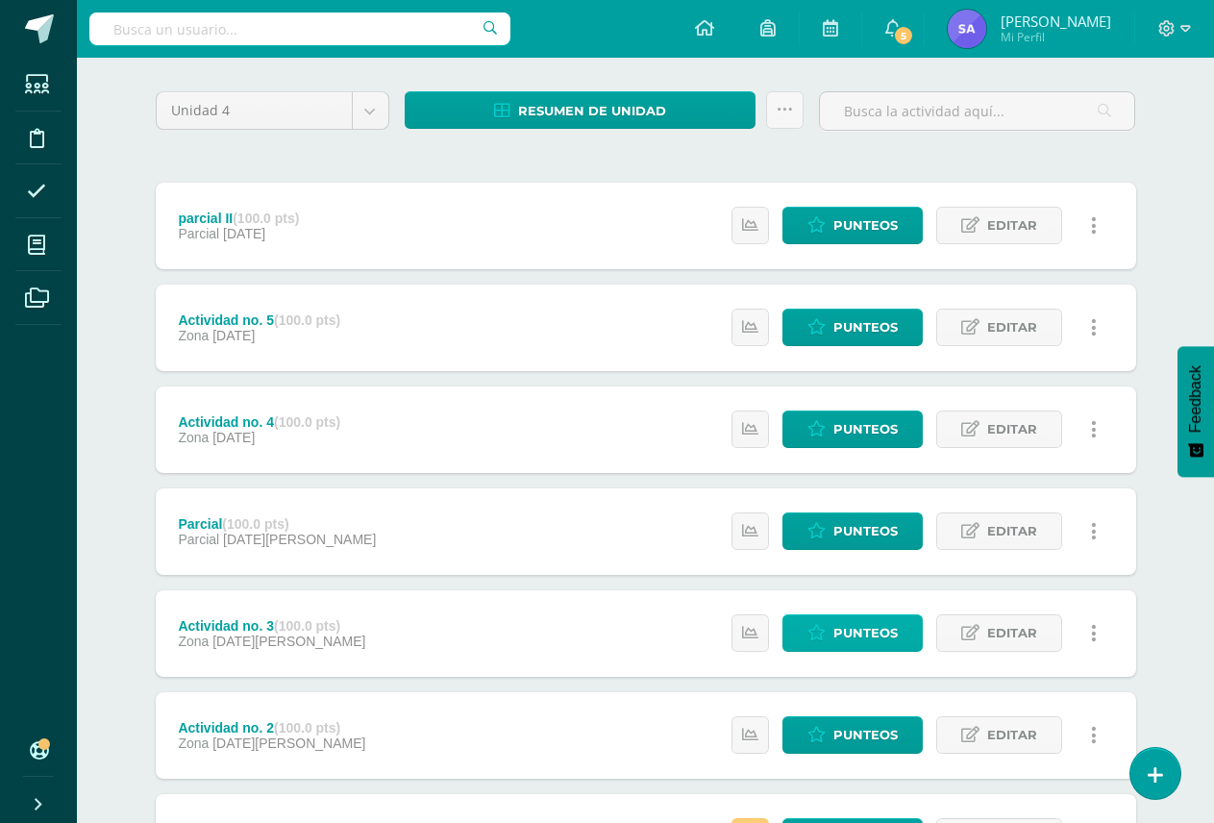
scroll to position [288, 0]
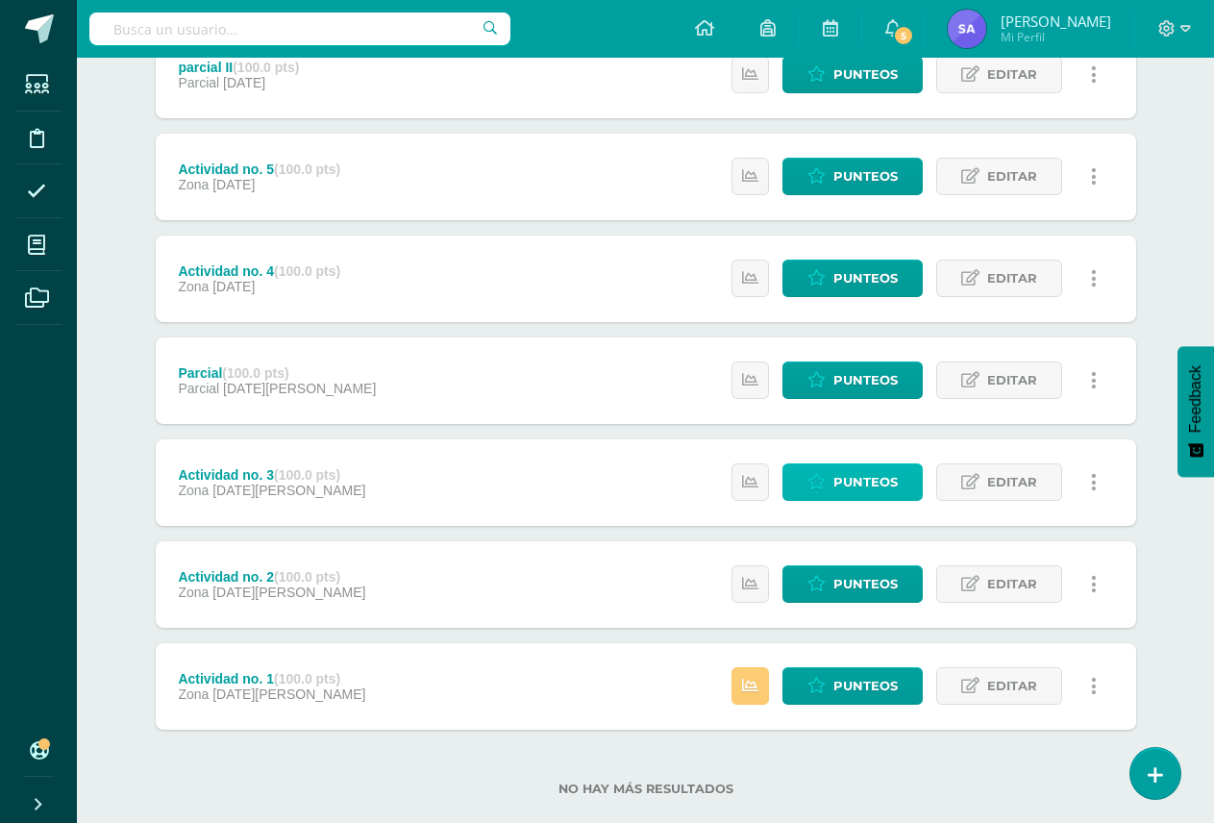
click at [864, 494] on span "Punteos" at bounding box center [865, 482] width 64 height 36
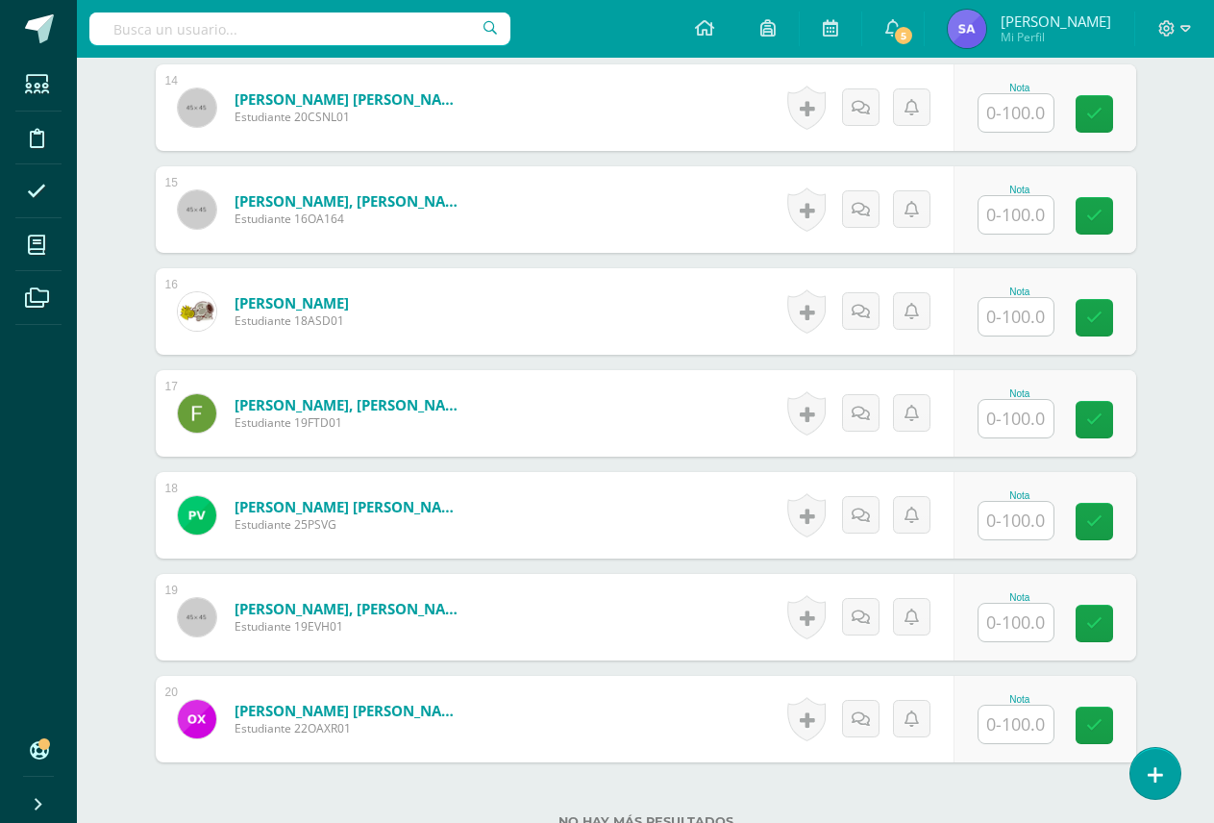
scroll to position [1947, 0]
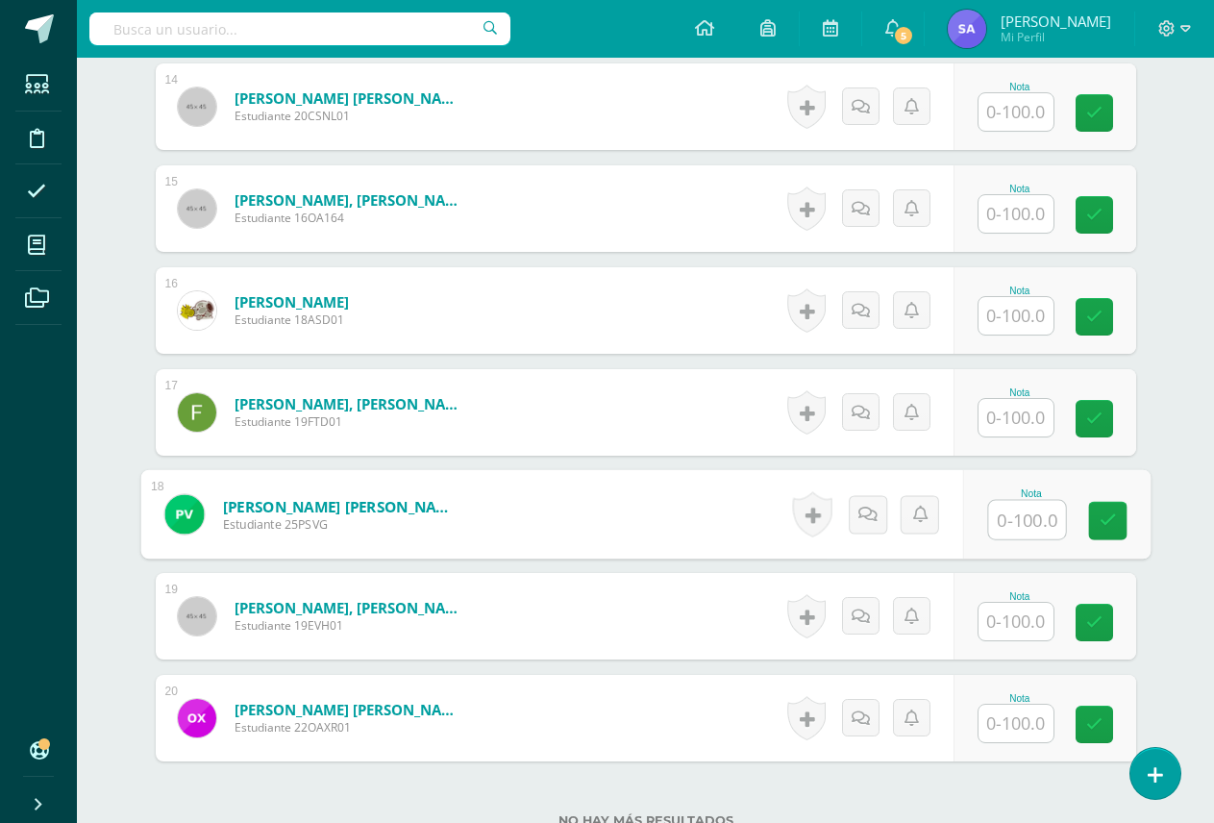
click at [992, 531] on input "text" at bounding box center [1026, 520] width 77 height 38
type input "100"
click at [1096, 529] on link at bounding box center [1107, 521] width 38 height 38
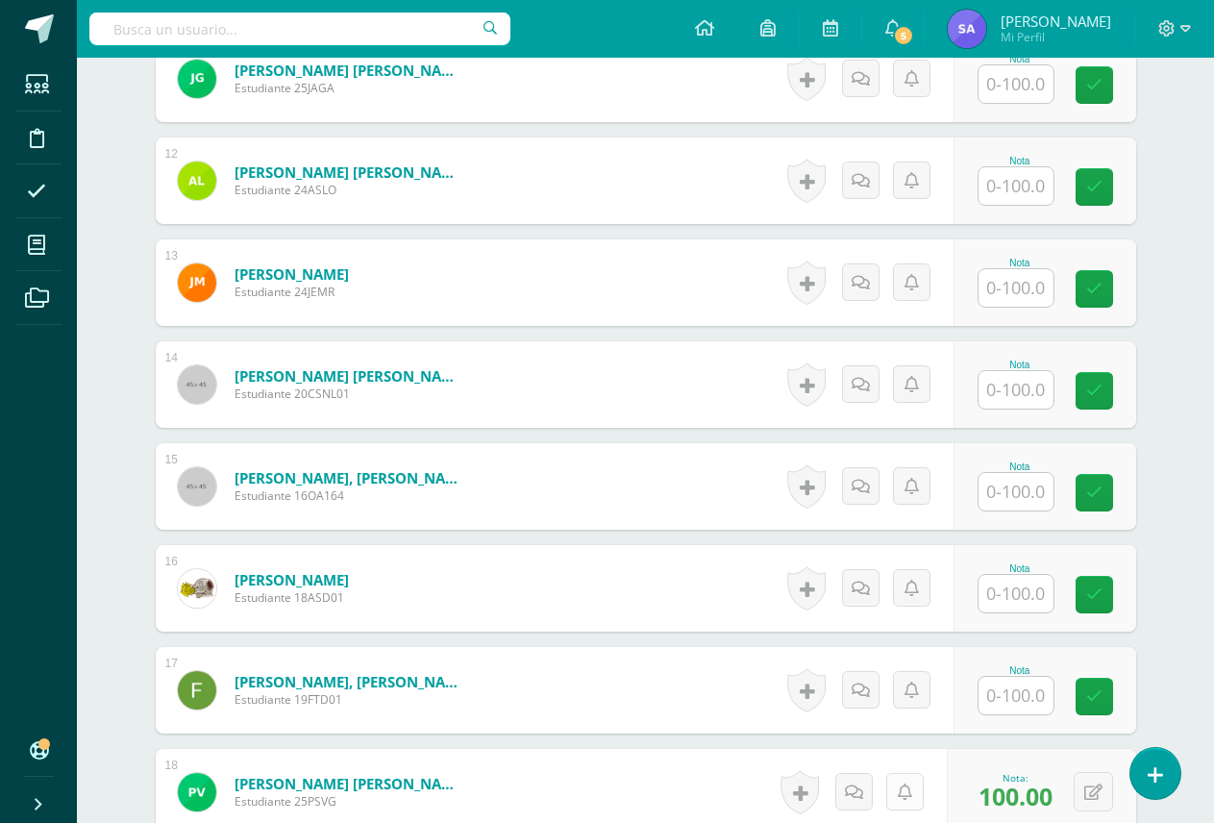
scroll to position [1563, 0]
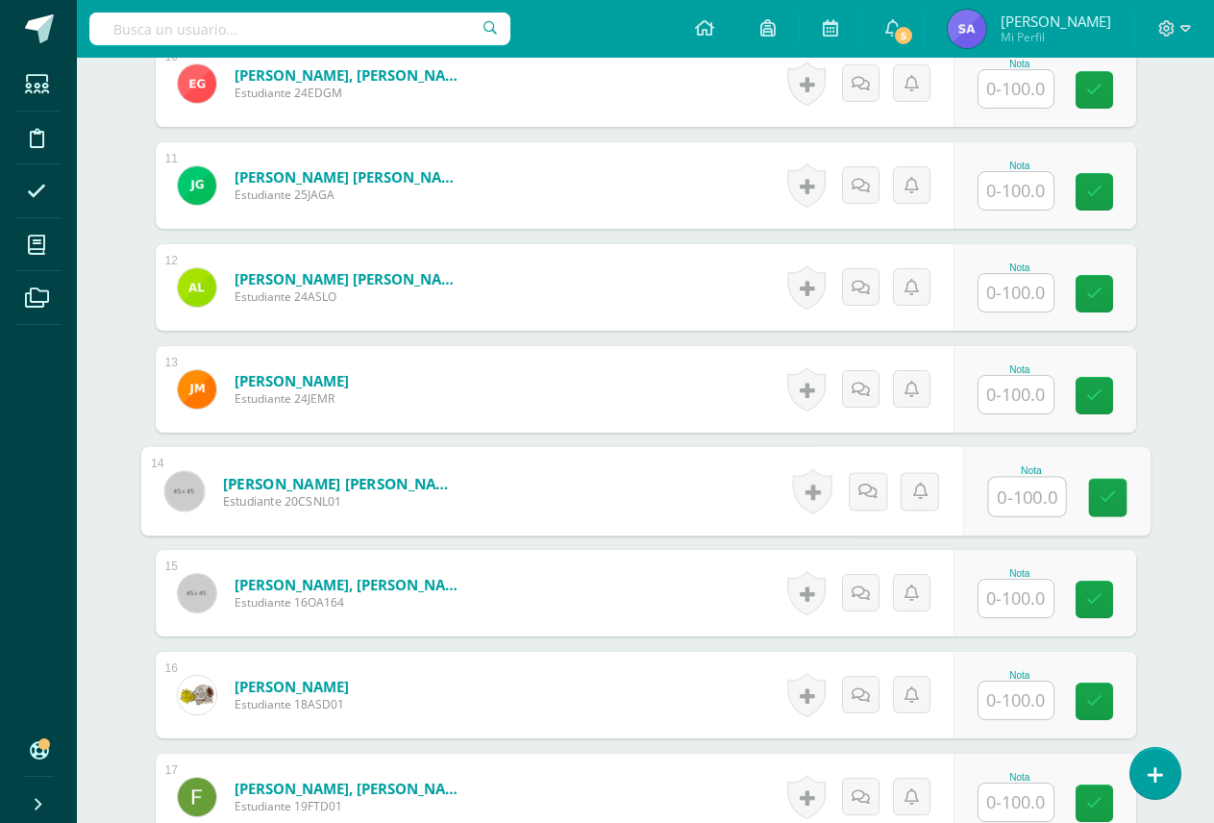
click at [1003, 499] on input "text" at bounding box center [1026, 497] width 77 height 38
type input "100"
click at [1093, 497] on link at bounding box center [1107, 498] width 38 height 38
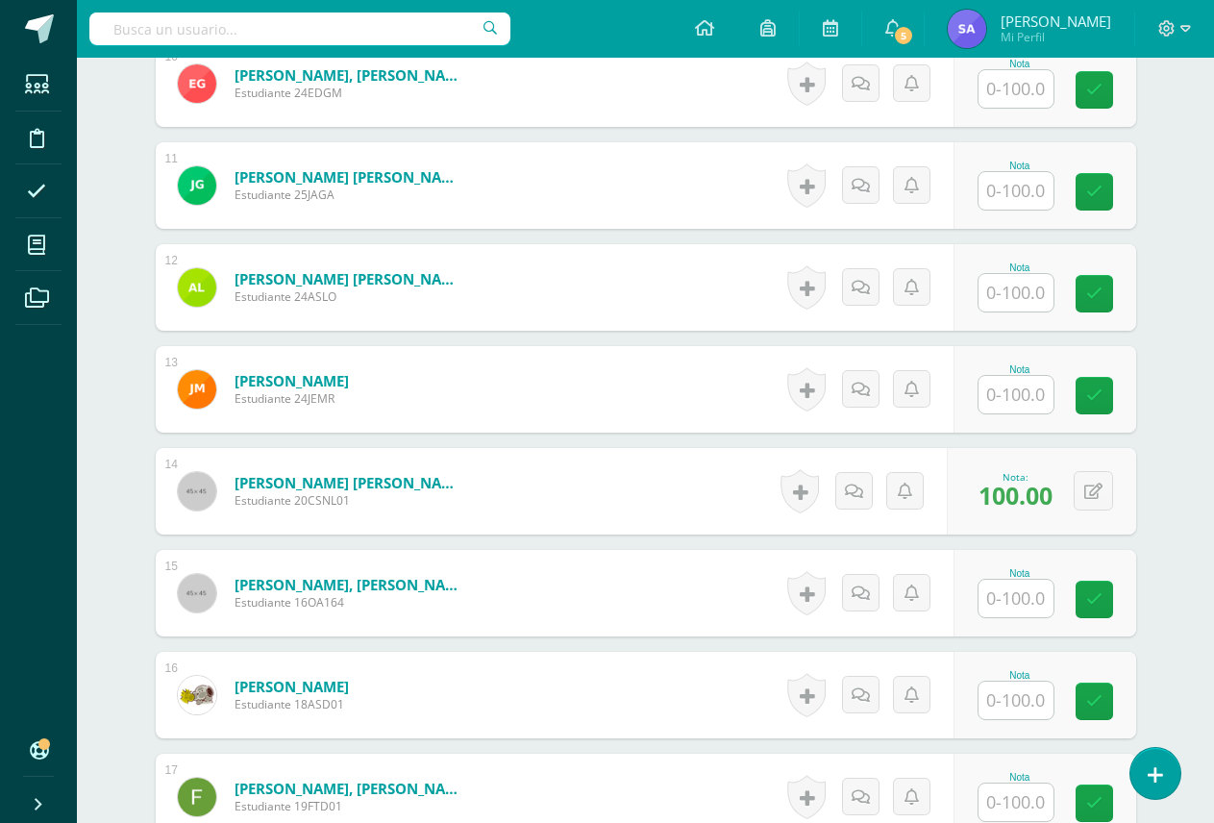
scroll to position [1178, 0]
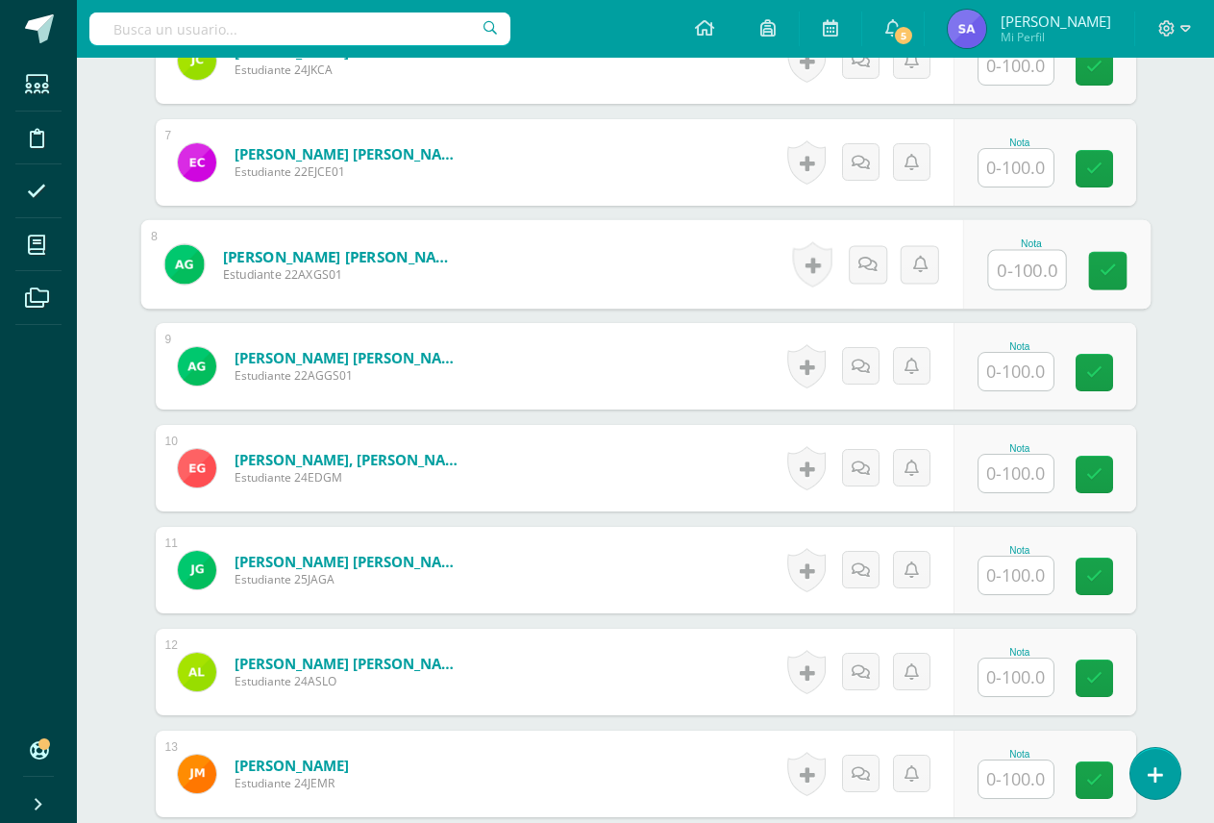
click at [1014, 280] on input "text" at bounding box center [1026, 270] width 77 height 38
type input "100"
click at [1093, 275] on link at bounding box center [1107, 271] width 38 height 38
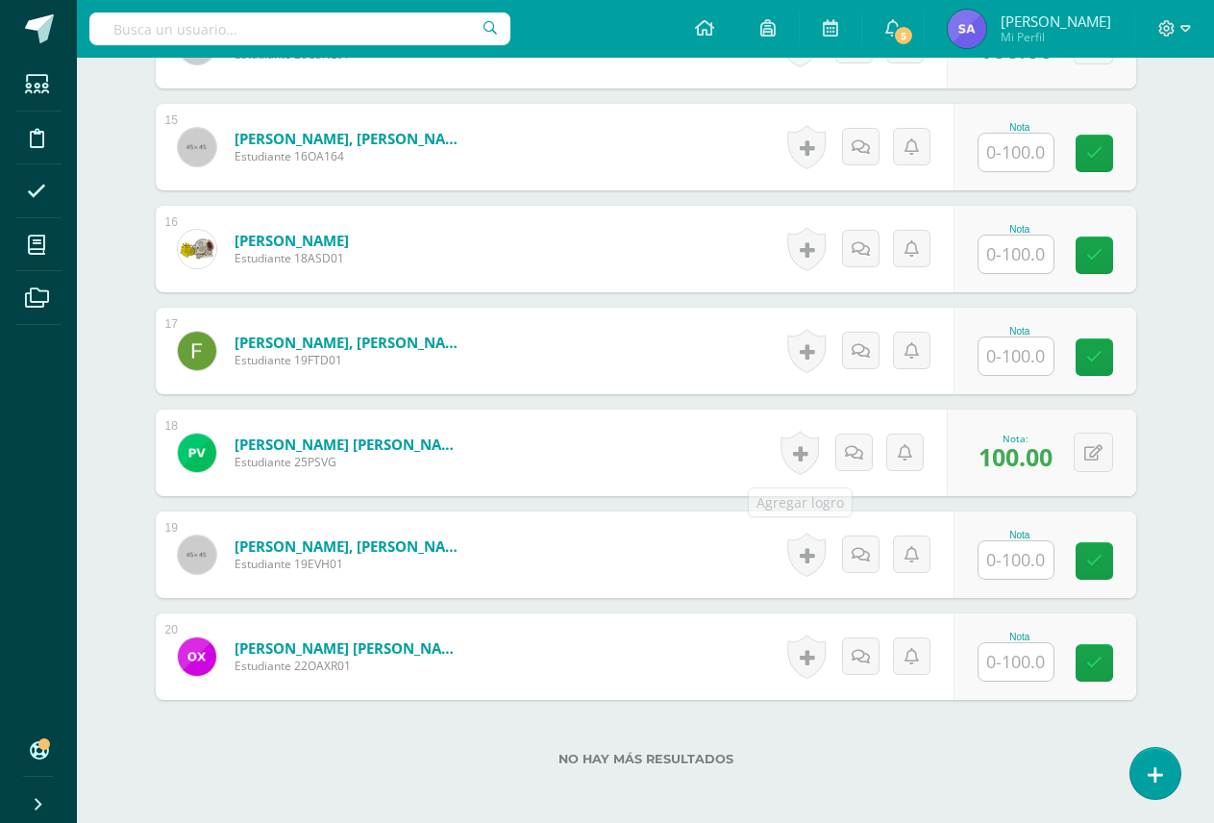
scroll to position [2043, 0]
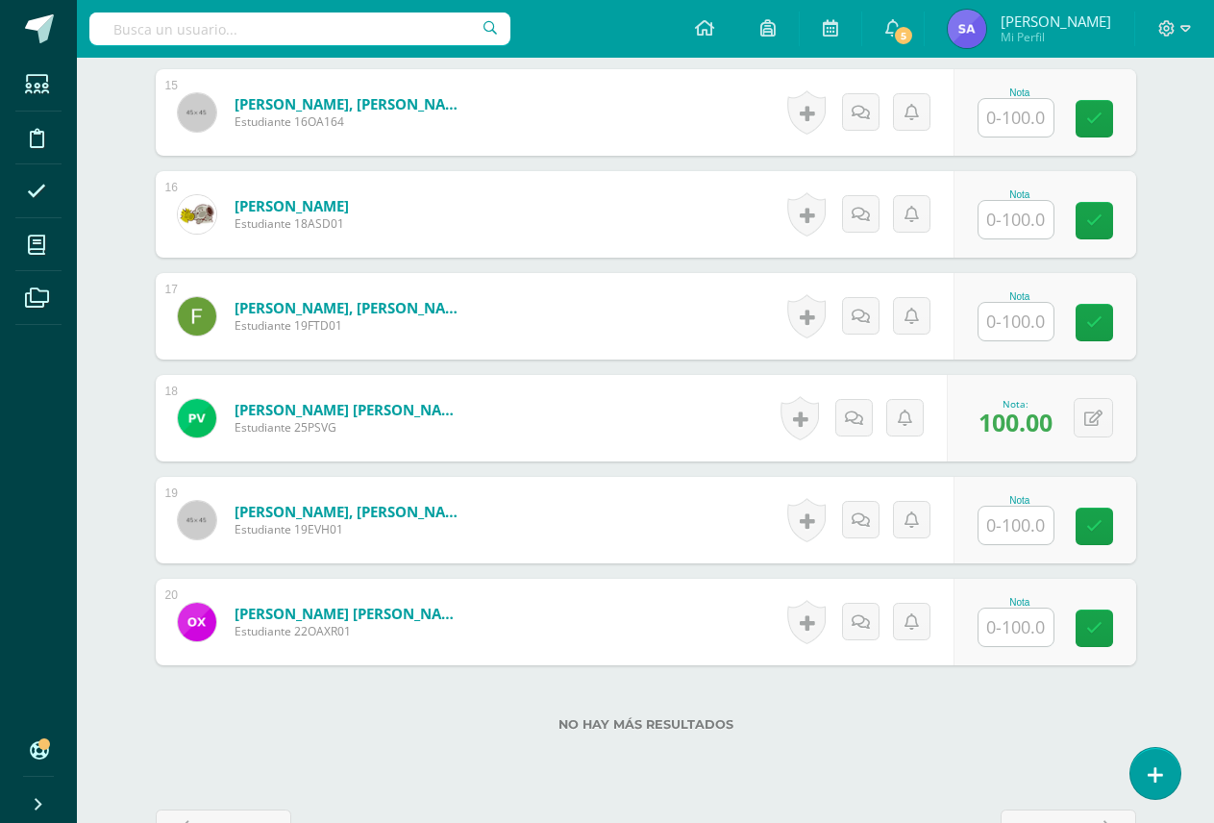
click at [1019, 628] on input "text" at bounding box center [1015, 626] width 75 height 37
type input "100"
click at [1101, 624] on icon at bounding box center [1107, 628] width 17 height 16
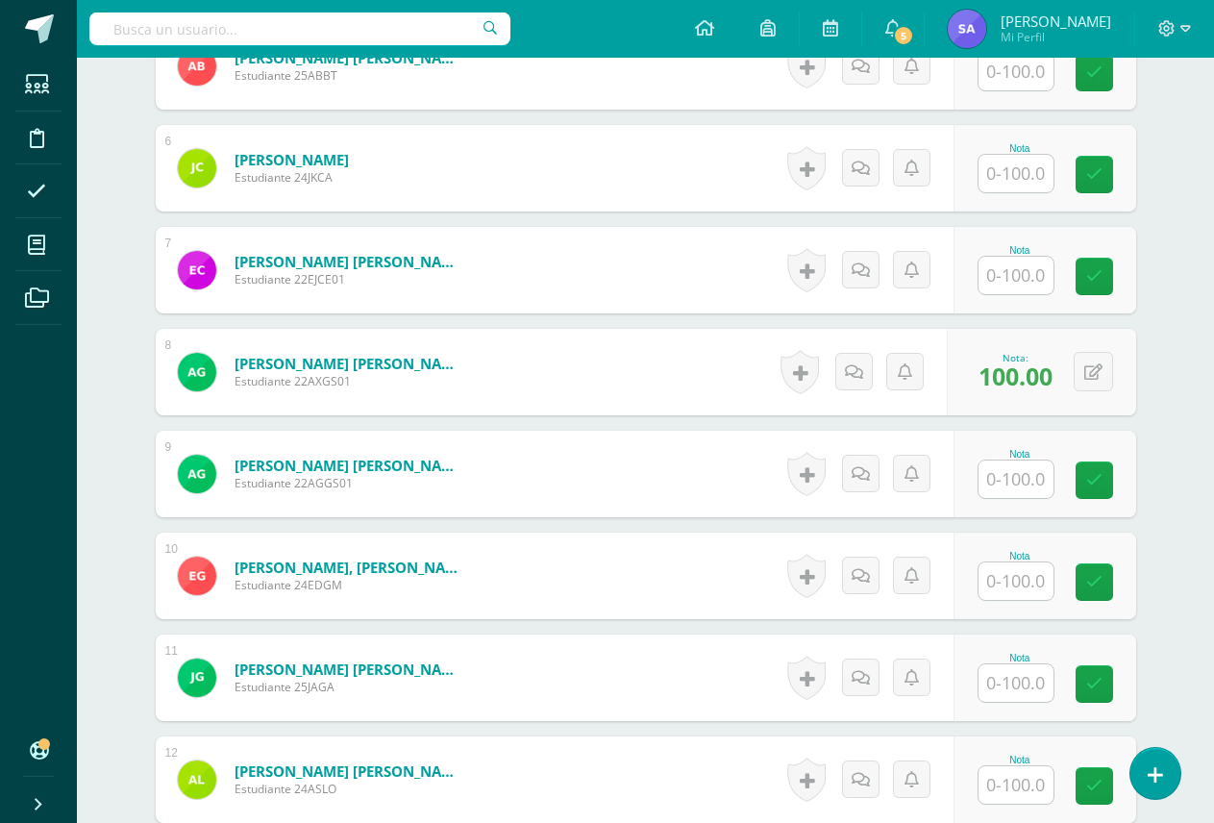
scroll to position [890, 0]
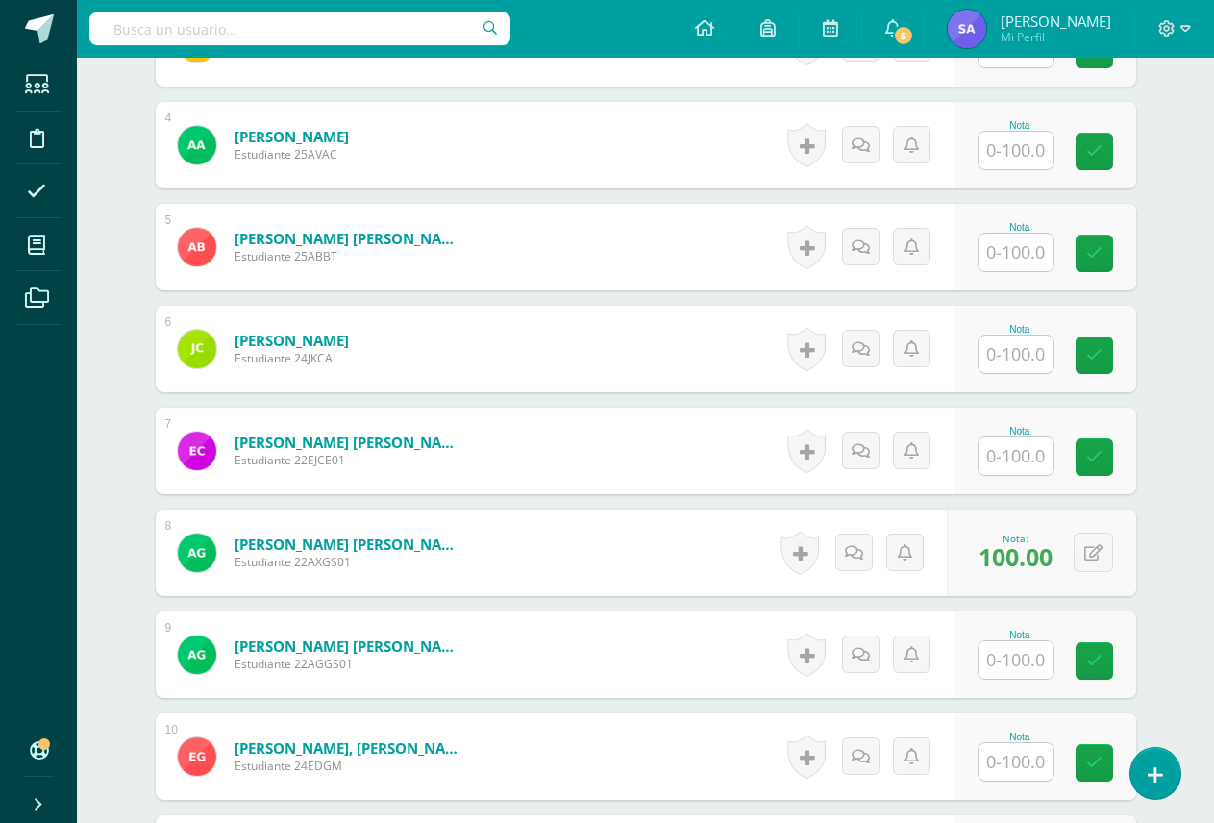
click at [1020, 246] on input "text" at bounding box center [1015, 252] width 75 height 37
type input "100"
click at [1097, 255] on link at bounding box center [1107, 254] width 38 height 38
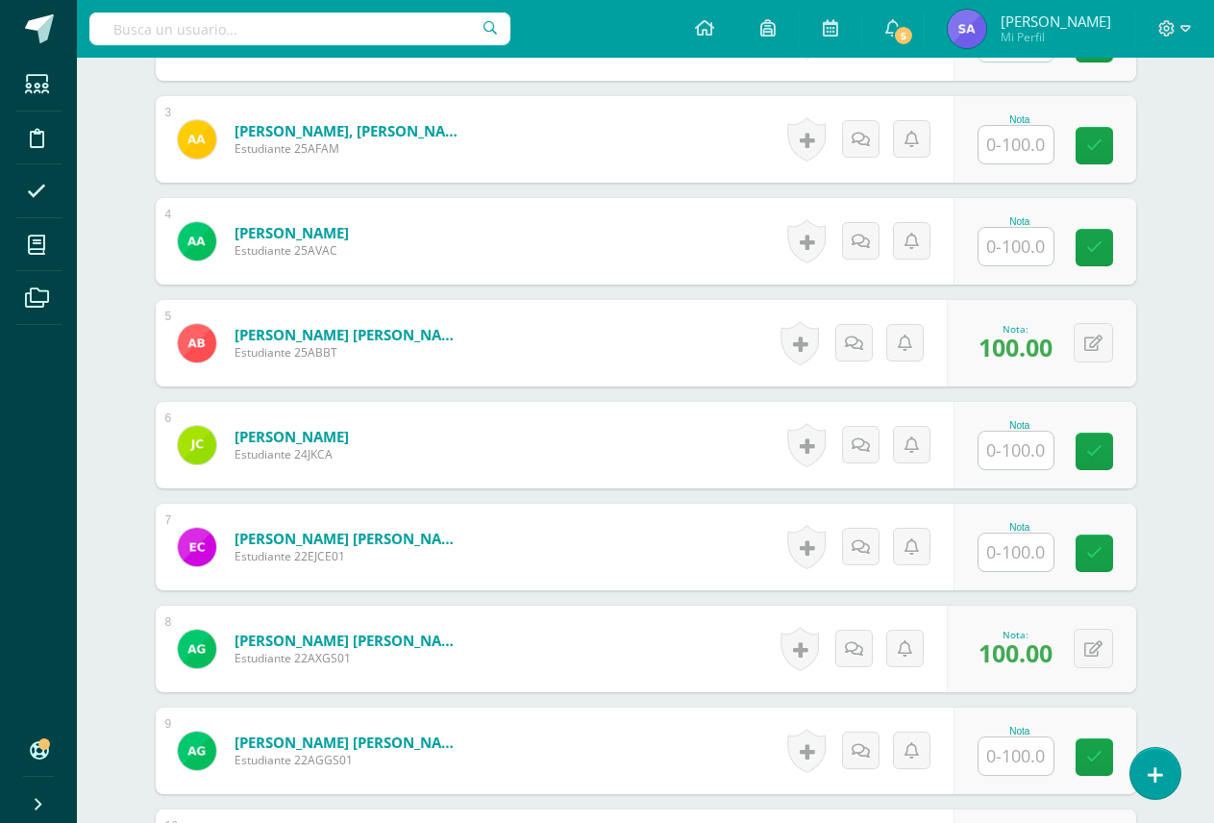
scroll to position [986, 0]
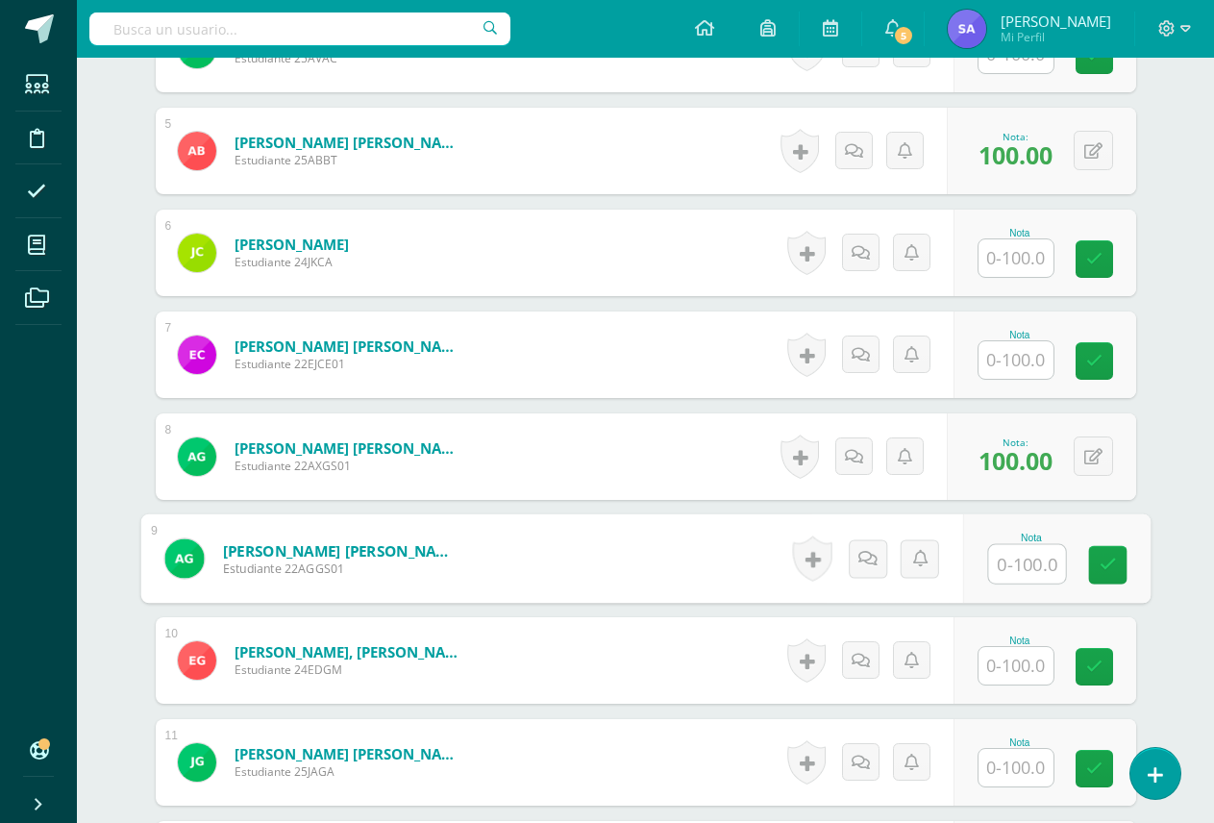
click at [1025, 551] on input "text" at bounding box center [1026, 564] width 77 height 38
type input "100"
click at [1101, 568] on icon at bounding box center [1107, 564] width 17 height 16
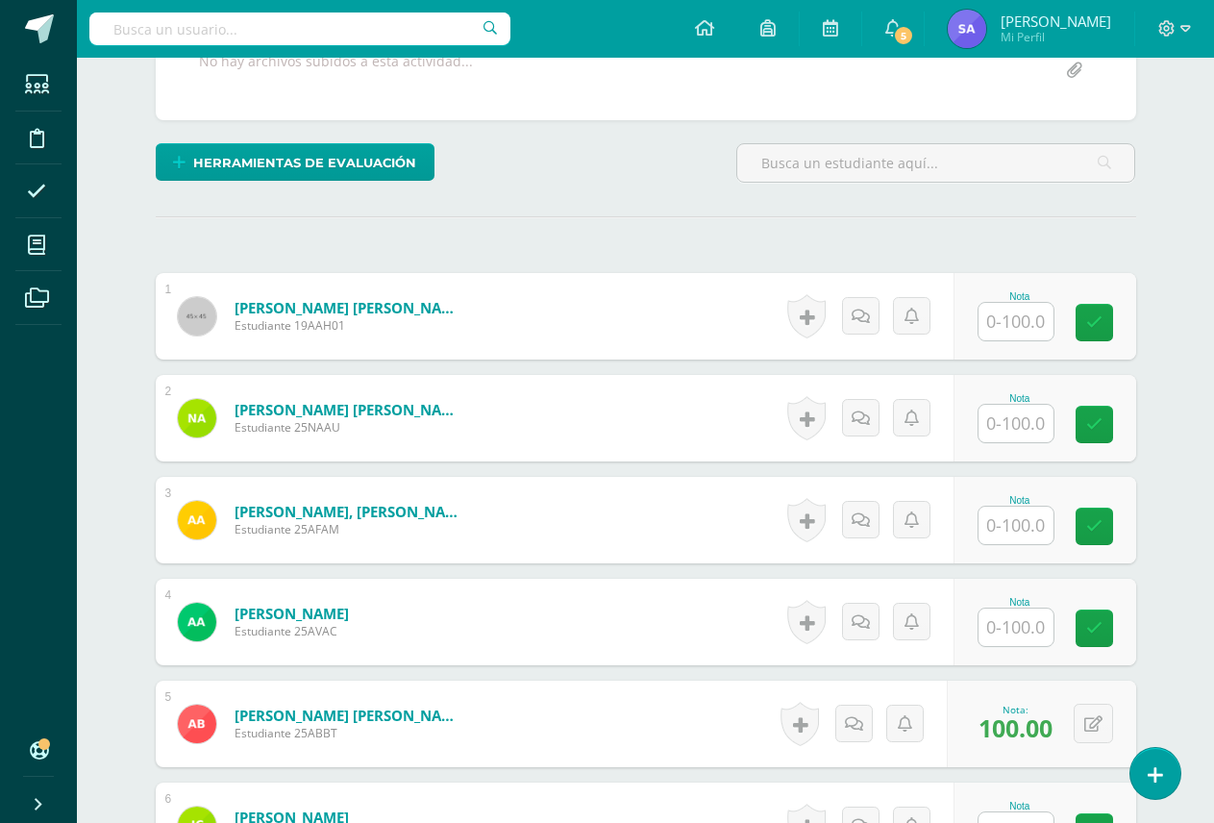
scroll to position [409, 0]
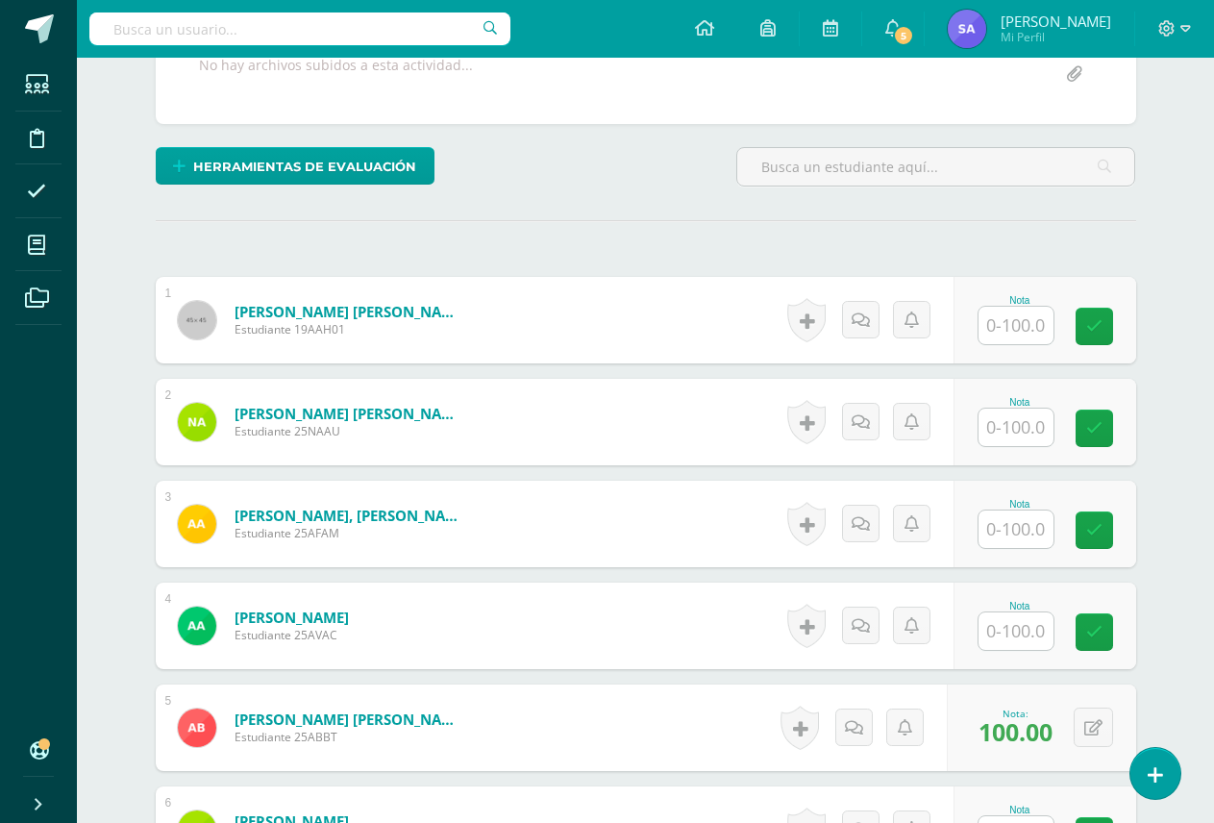
click at [1017, 521] on input "text" at bounding box center [1015, 528] width 75 height 37
type input "100"
click at [1105, 531] on icon at bounding box center [1107, 530] width 17 height 16
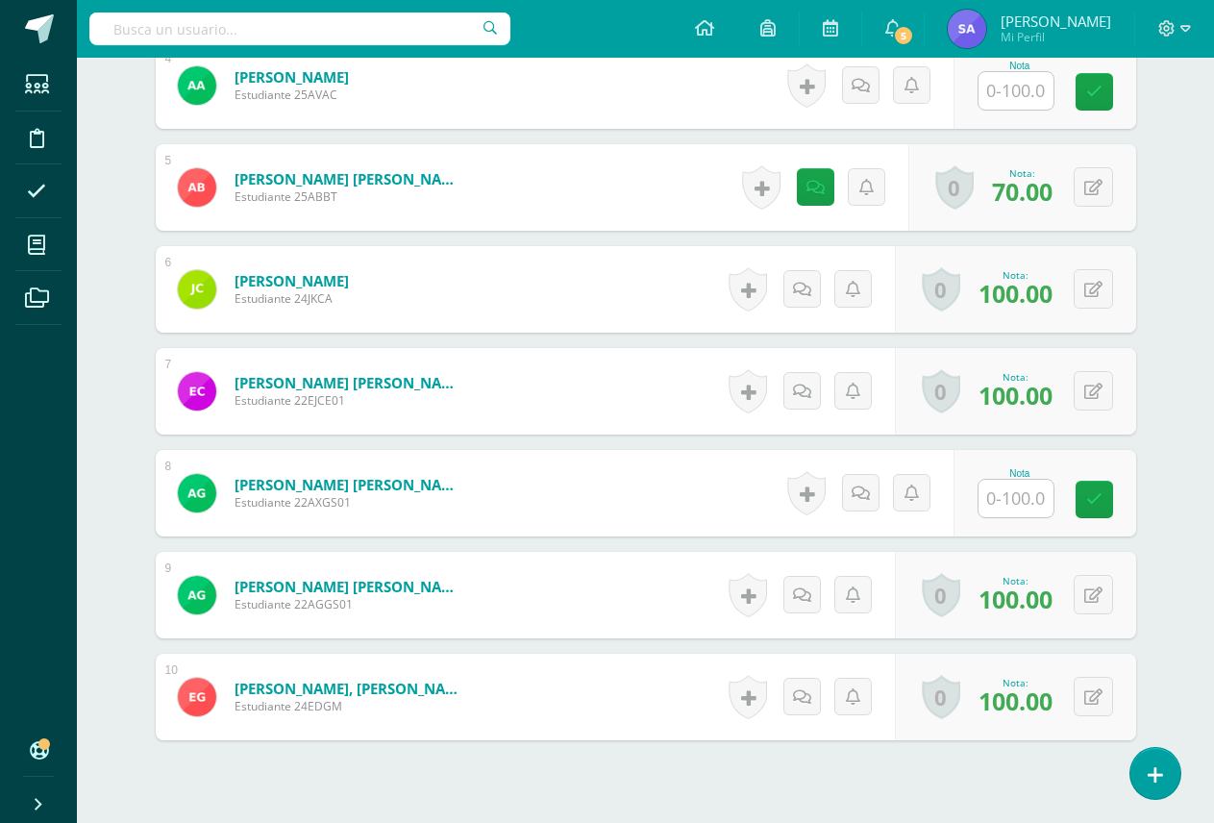
scroll to position [980, 0]
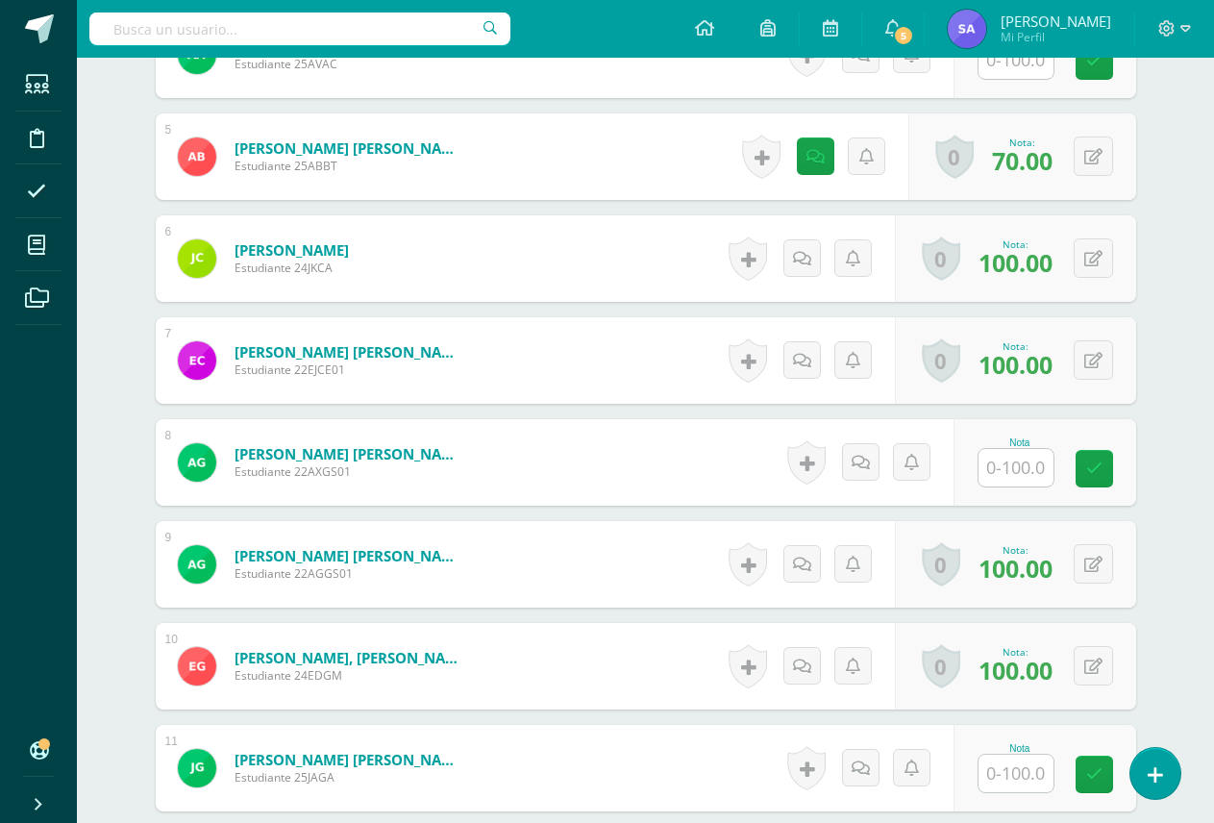
click at [1010, 475] on input "text" at bounding box center [1015, 467] width 75 height 37
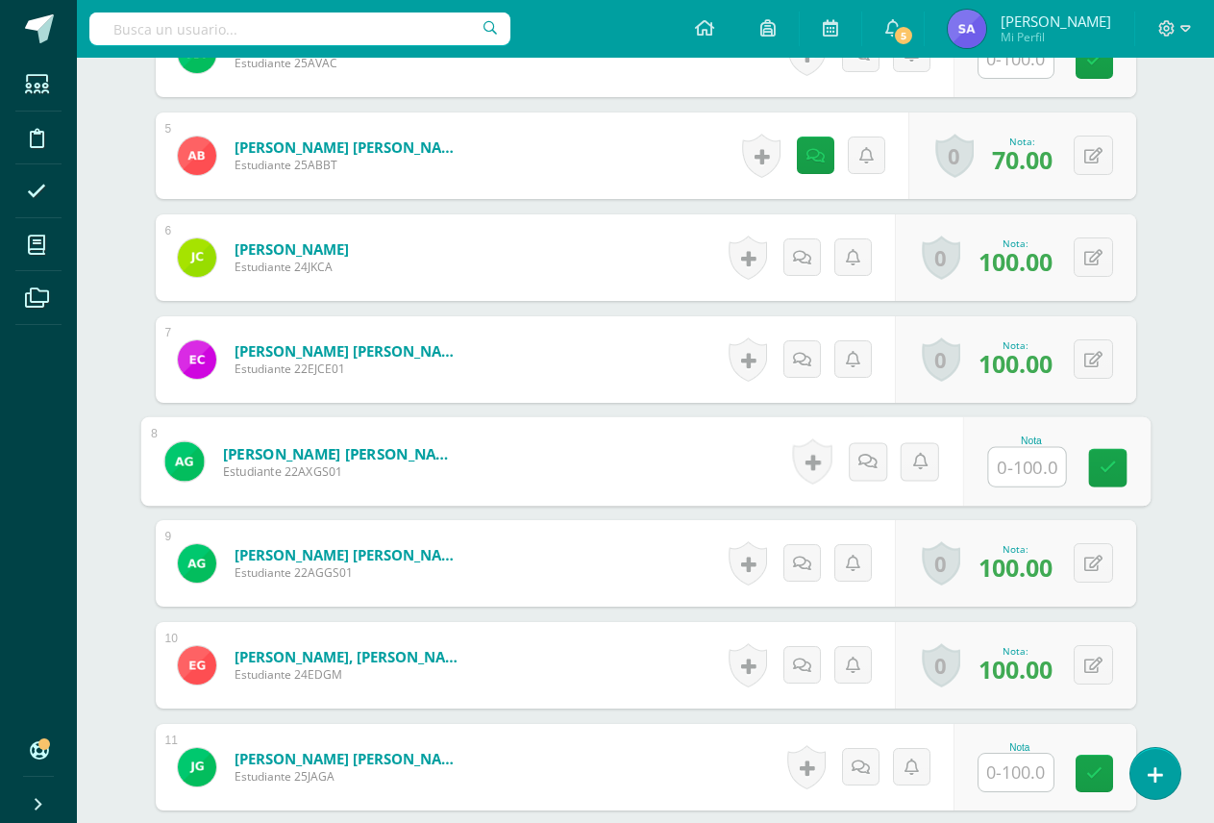
scroll to position [982, 0]
type input "100"
click at [1099, 461] on icon at bounding box center [1107, 466] width 17 height 16
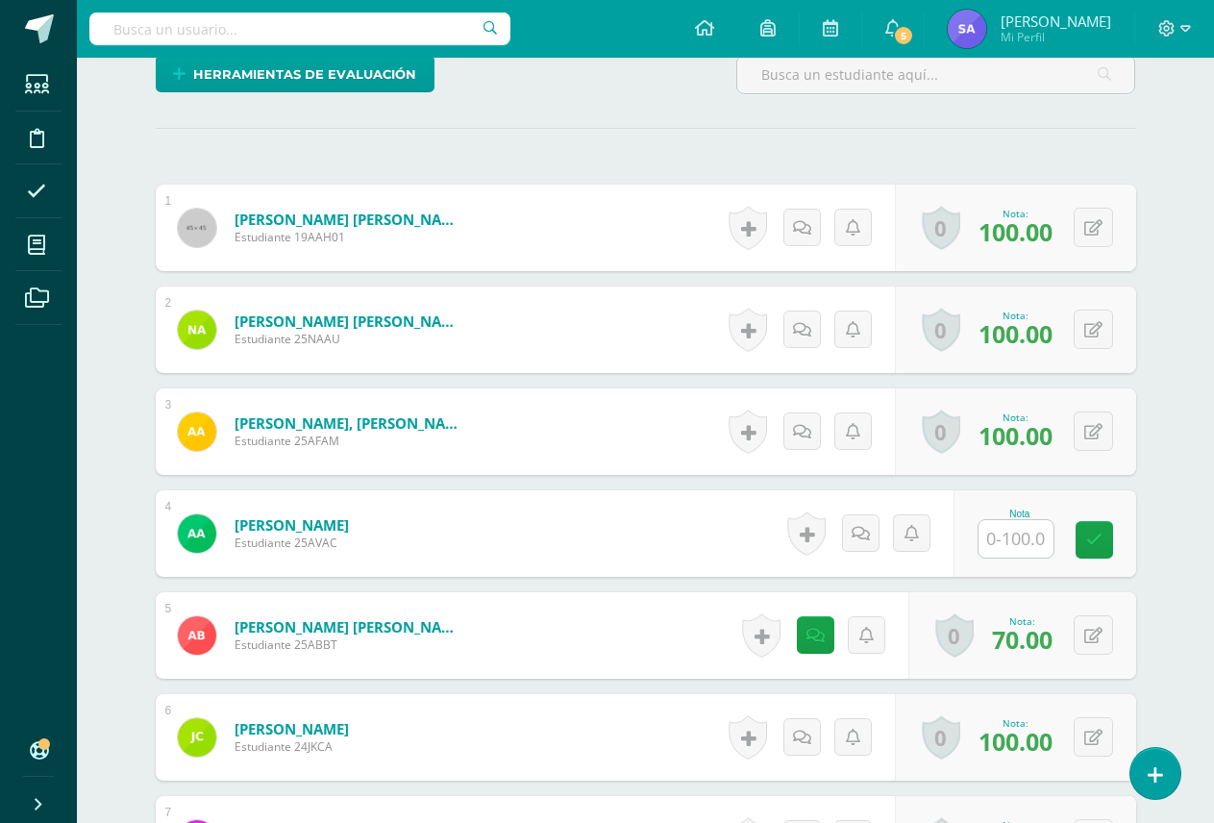
scroll to position [0, 0]
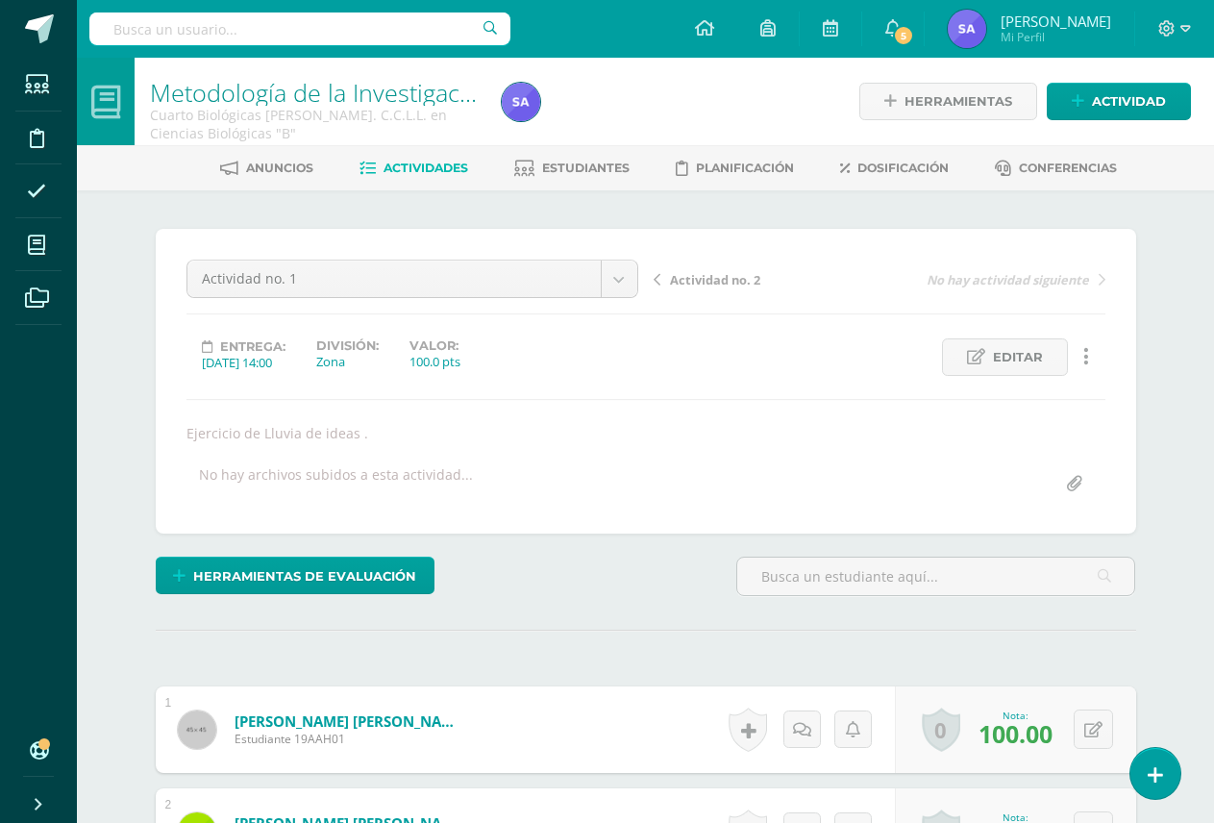
click at [690, 275] on span "Actividad no. 2" at bounding box center [715, 279] width 90 height 17
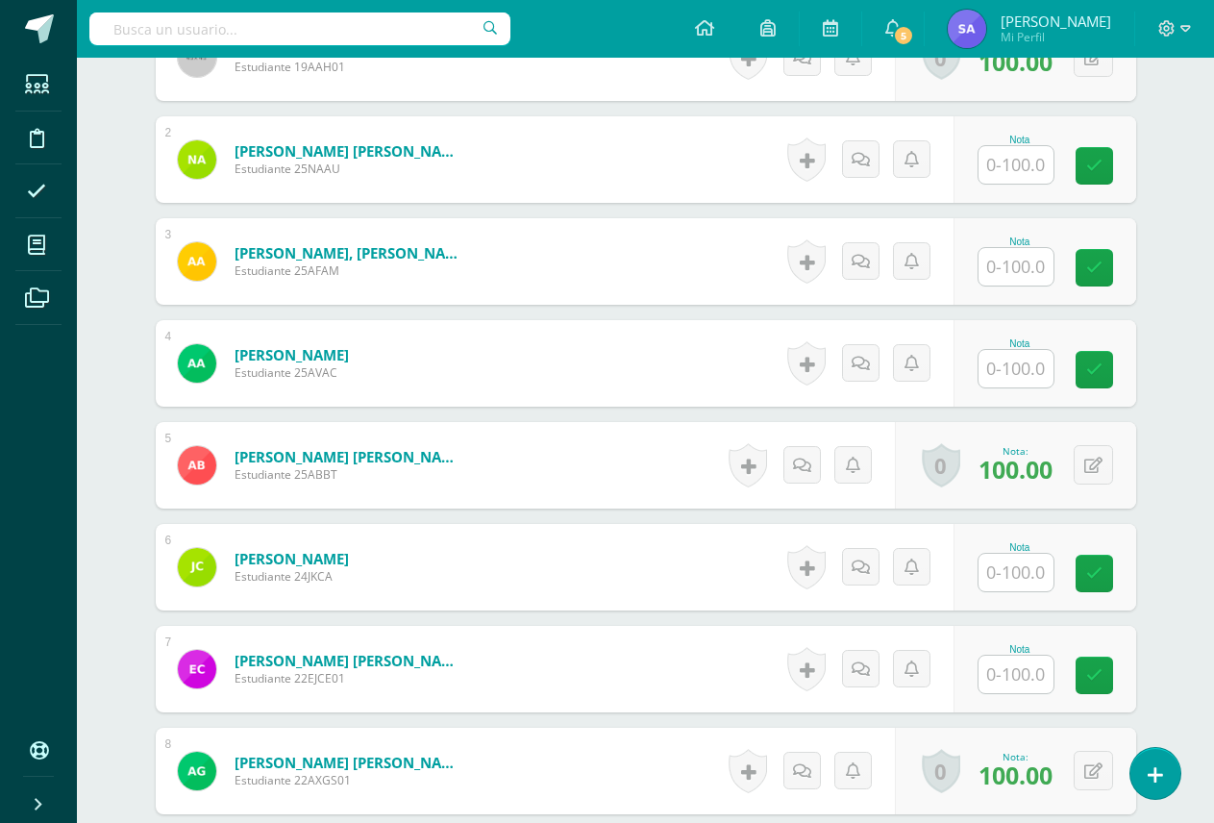
scroll to position [964, 0]
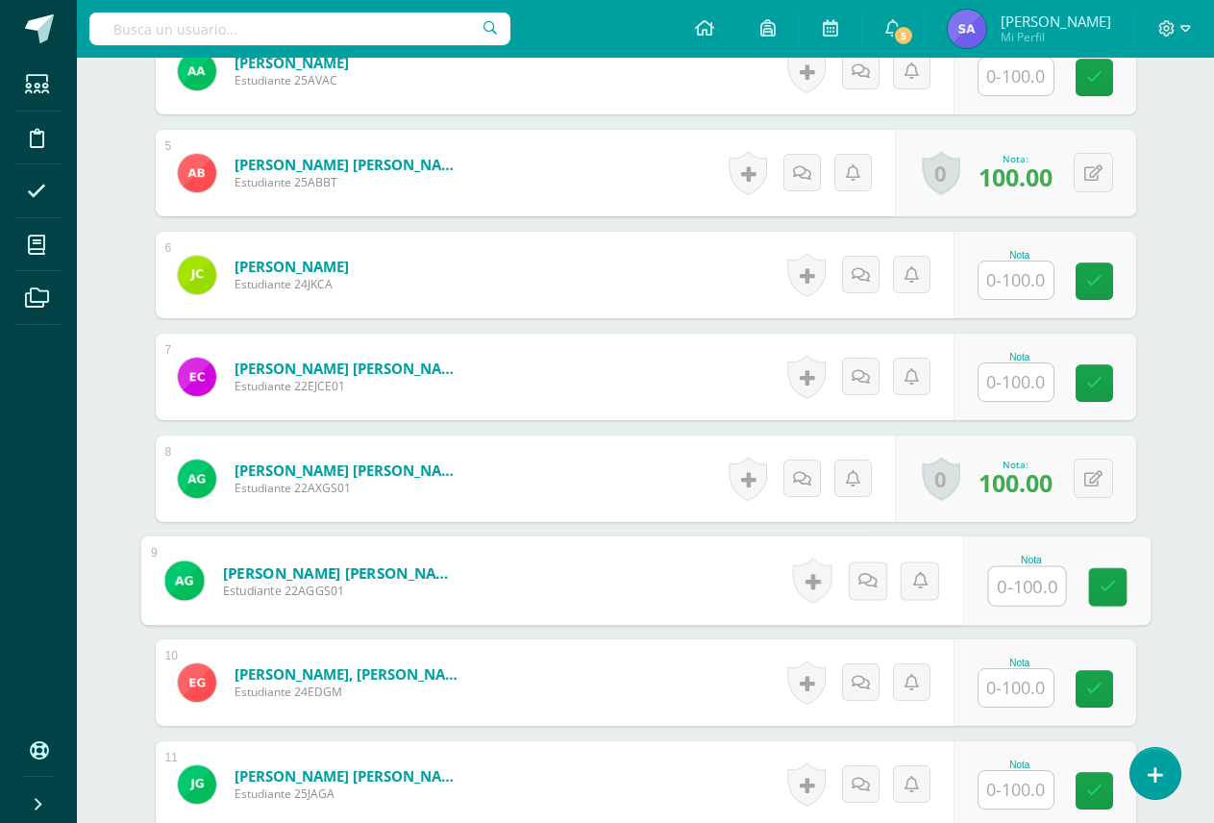
click at [1014, 584] on input "text" at bounding box center [1026, 586] width 77 height 38
click at [1103, 580] on icon at bounding box center [1107, 587] width 17 height 16
type input "100"
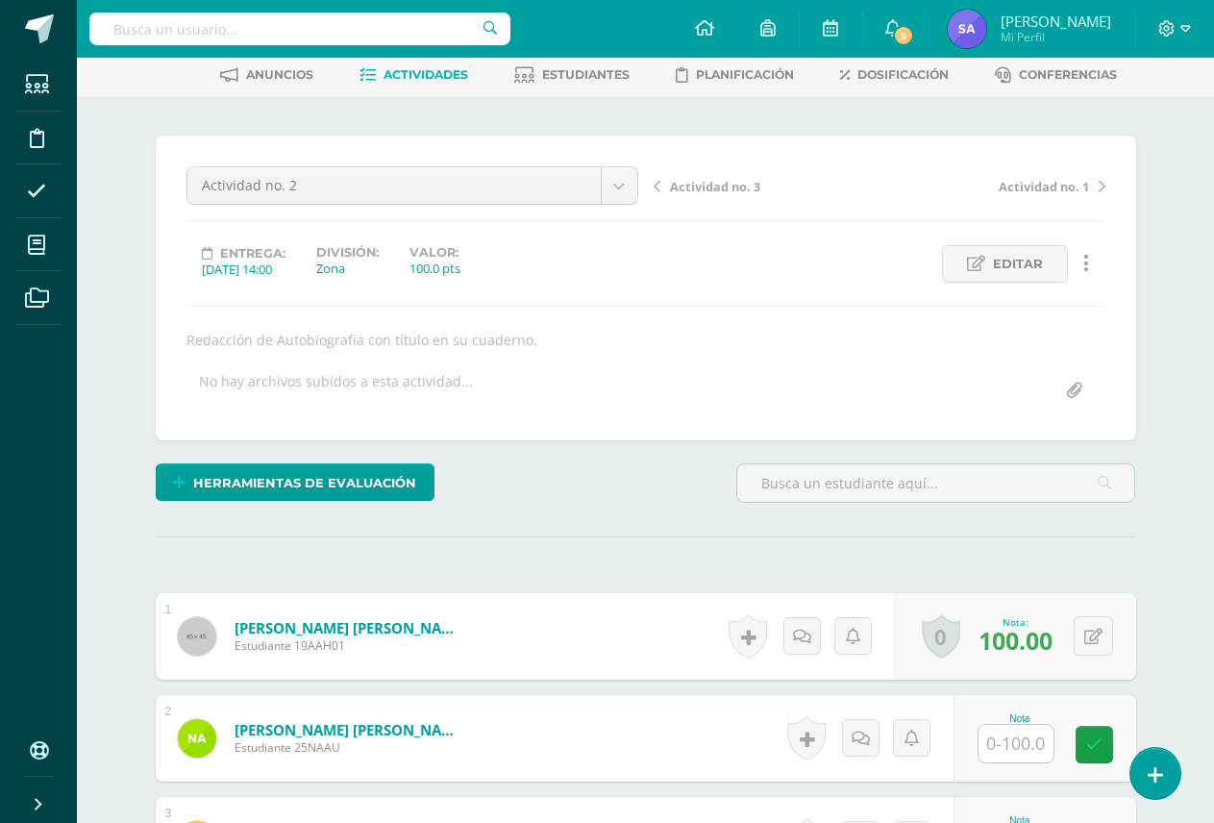
scroll to position [288, 0]
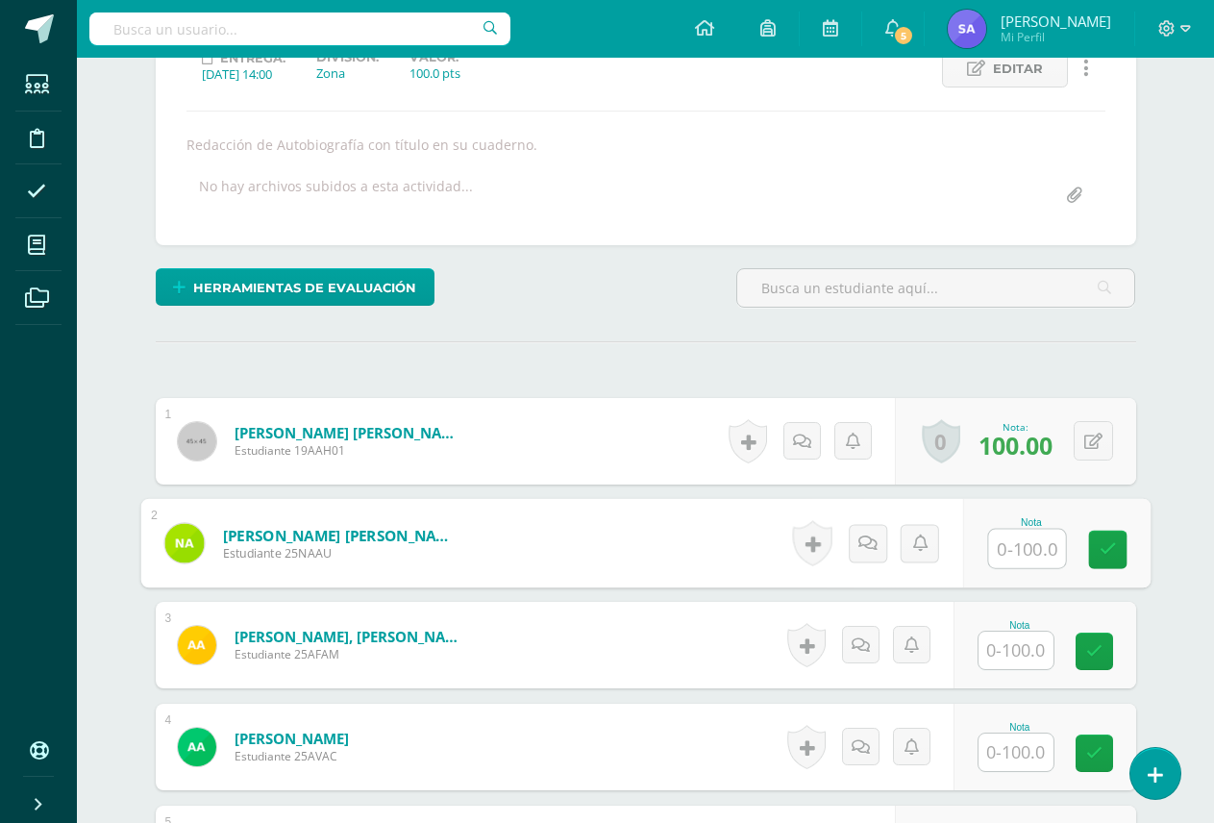
click at [1013, 550] on input "text" at bounding box center [1026, 549] width 77 height 38
type input "1"
click at [1031, 648] on input "text" at bounding box center [1015, 649] width 75 height 37
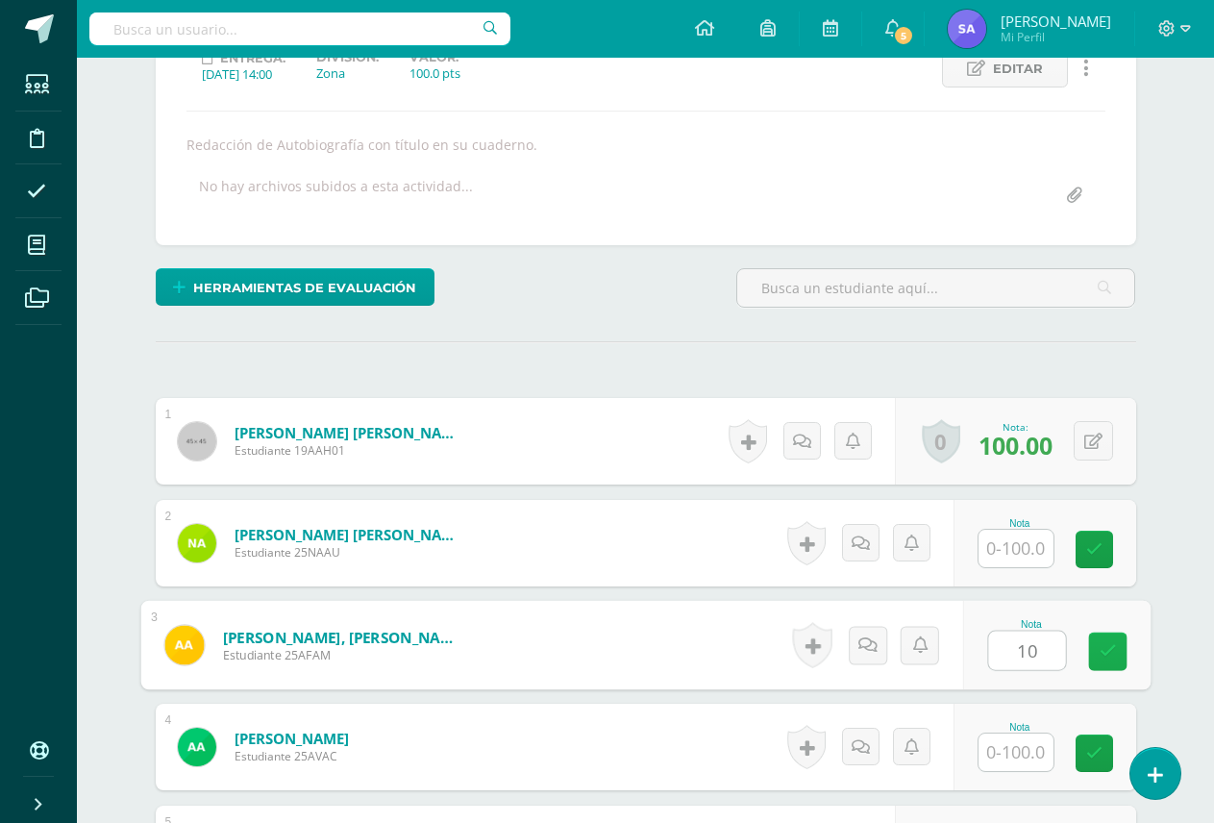
type input "100"
click at [1108, 648] on icon at bounding box center [1107, 651] width 17 height 16
